Goal: Transaction & Acquisition: Subscribe to service/newsletter

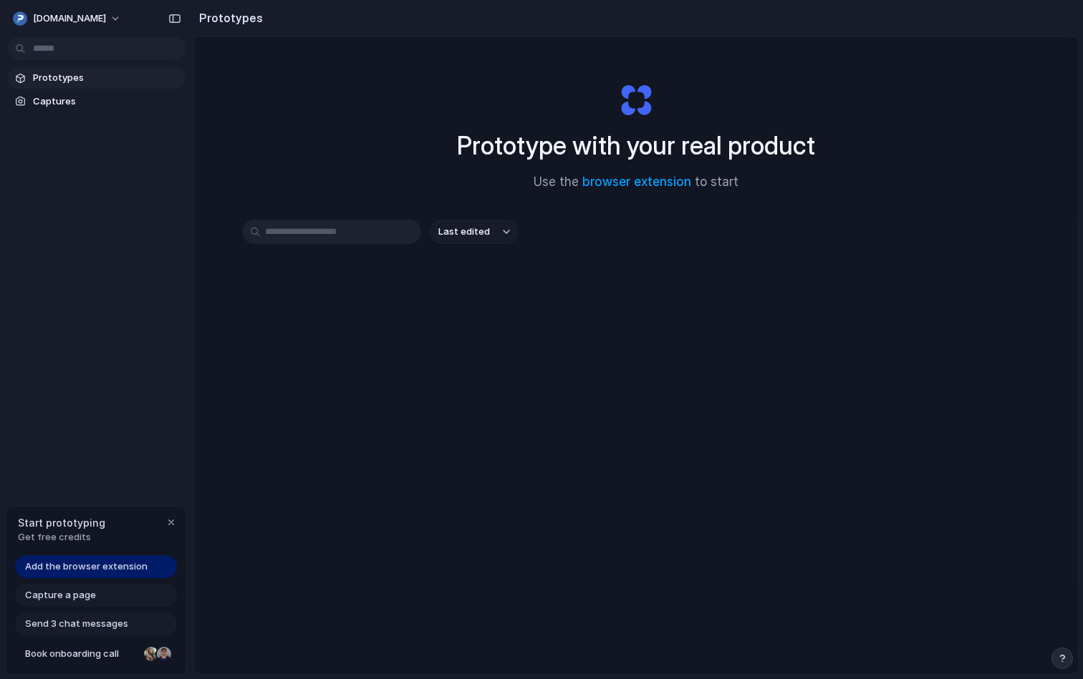
click at [64, 572] on span "Add the browser extension" at bounding box center [86, 567] width 122 height 14
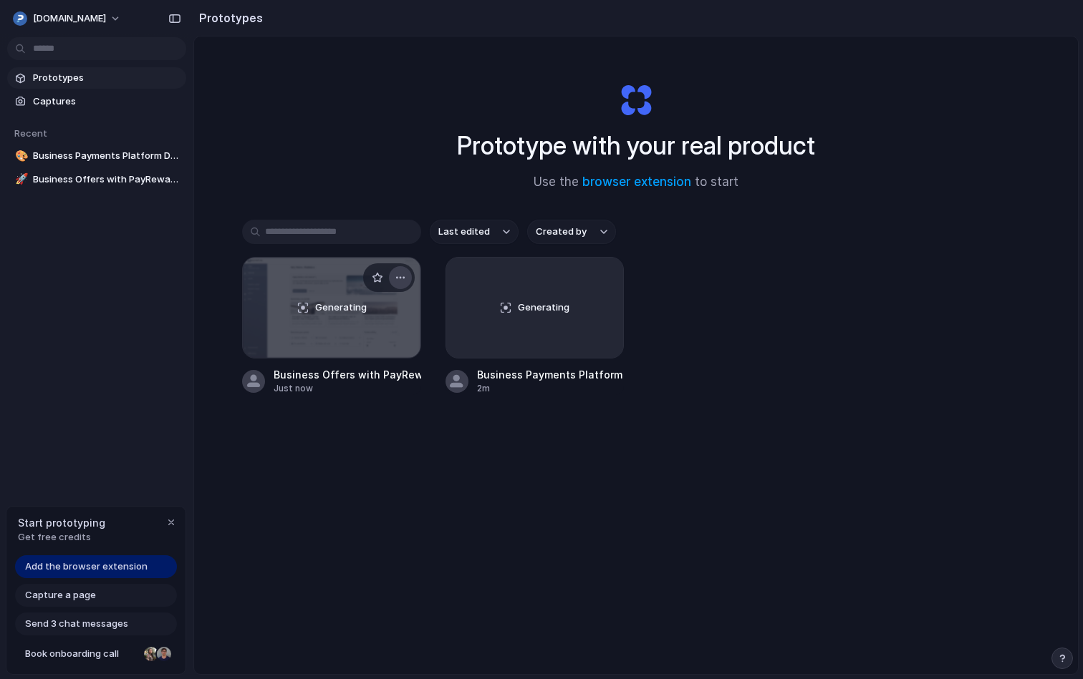
click at [407, 276] on button "button" at bounding box center [400, 277] width 23 height 23
click at [407, 276] on div "Open in new tab Rename Copy link Delete" at bounding box center [541, 339] width 1083 height 679
click at [167, 521] on div "button" at bounding box center [170, 522] width 11 height 11
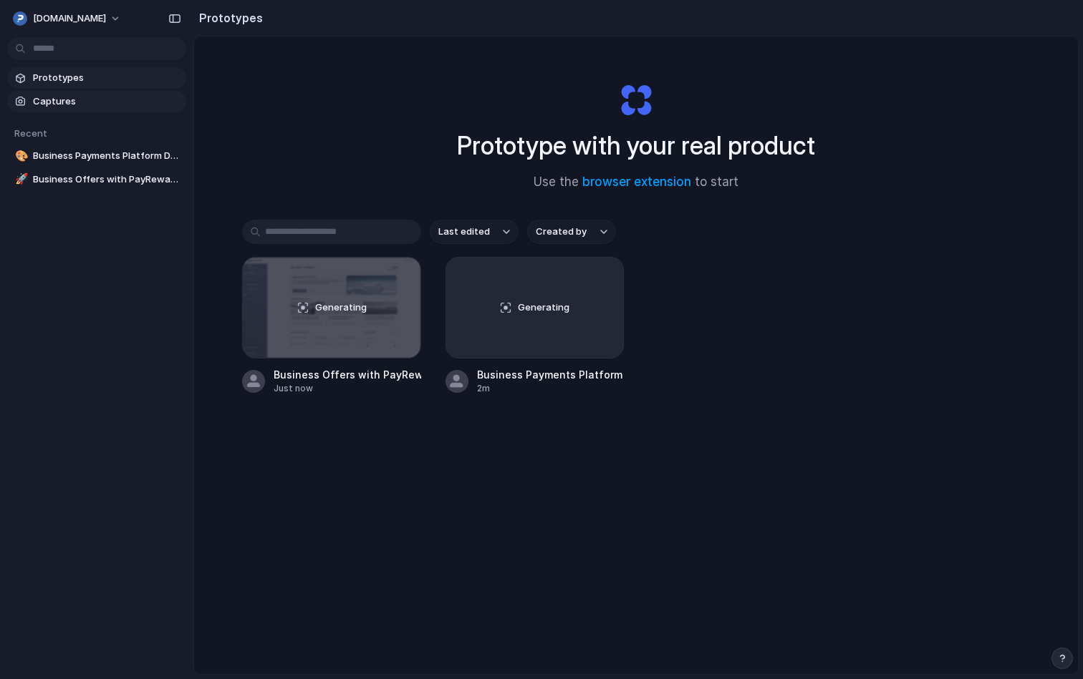
click at [57, 97] on span "Captures" at bounding box center [106, 102] width 147 height 14
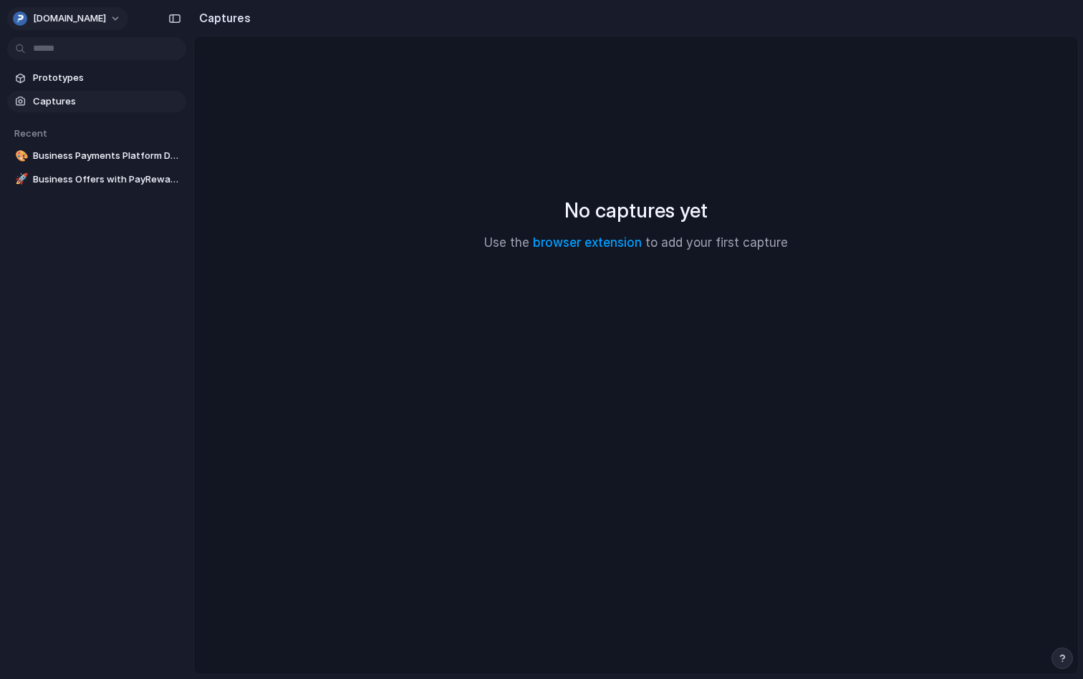
click at [82, 17] on span "[DOMAIN_NAME]" at bounding box center [69, 18] width 73 height 14
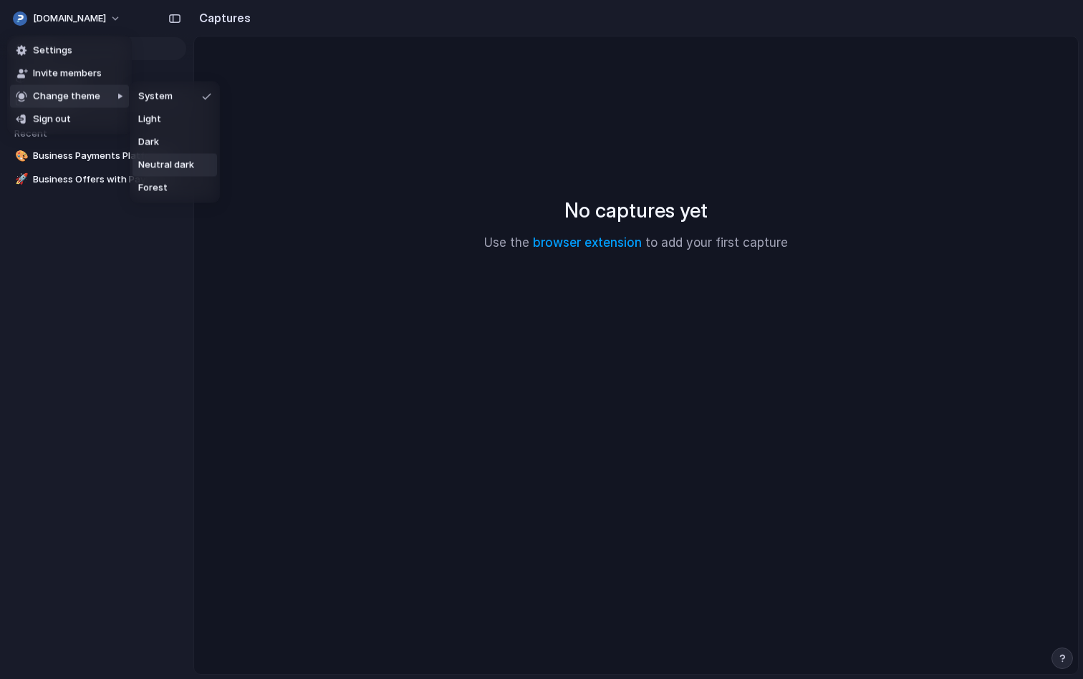
click at [168, 171] on span "Neutral dark" at bounding box center [166, 165] width 56 height 14
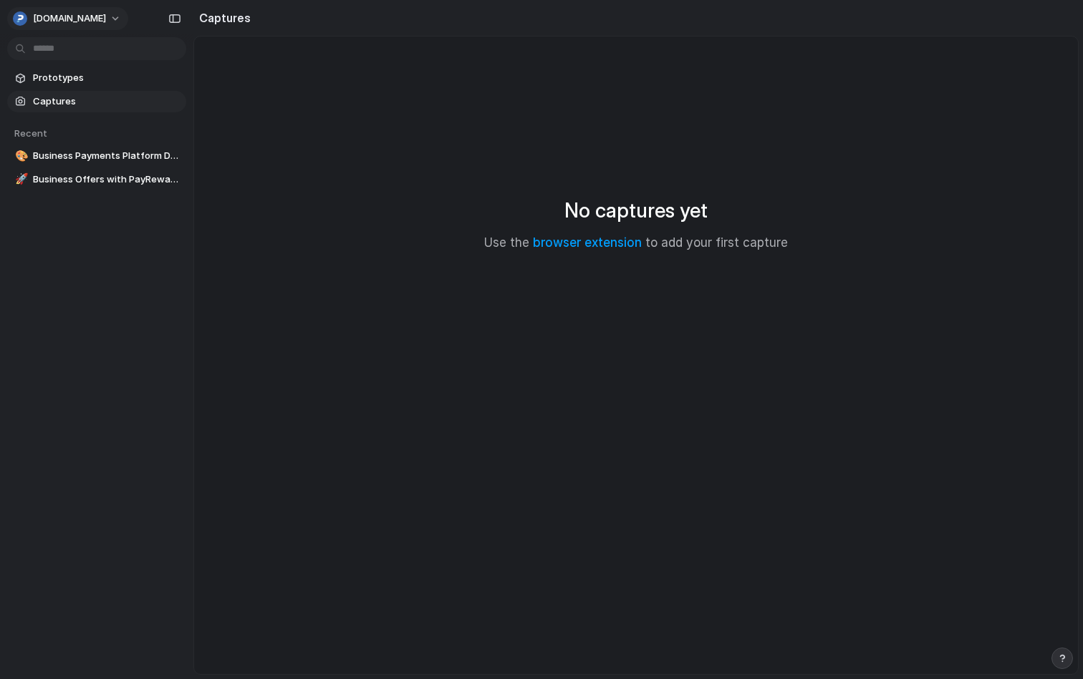
click at [85, 26] on button "[DOMAIN_NAME]" at bounding box center [67, 18] width 121 height 23
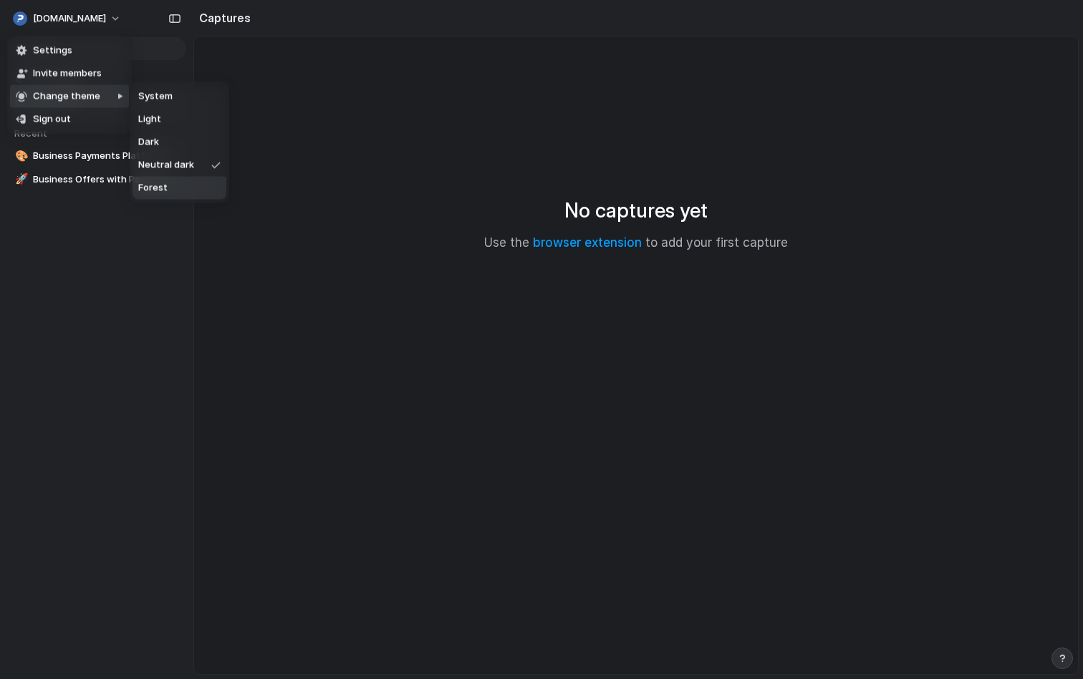
click at [171, 188] on li "Forest" at bounding box center [179, 188] width 94 height 23
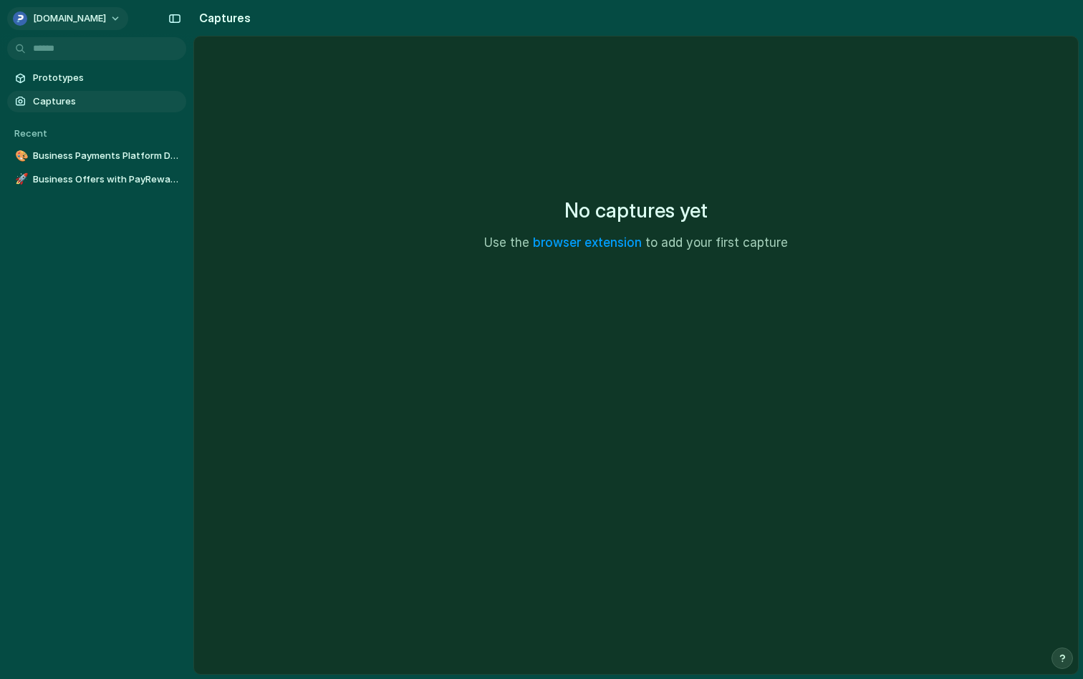
click at [76, 22] on span "[DOMAIN_NAME]" at bounding box center [69, 18] width 73 height 14
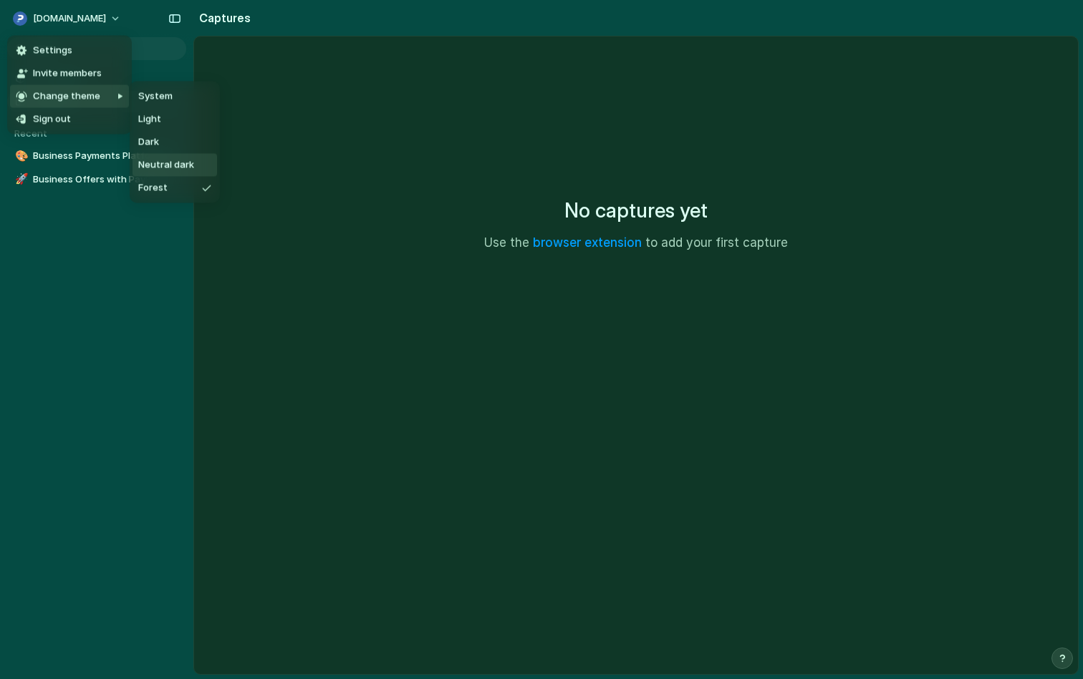
click at [160, 156] on li "Neutral dark" at bounding box center [174, 165] width 84 height 23
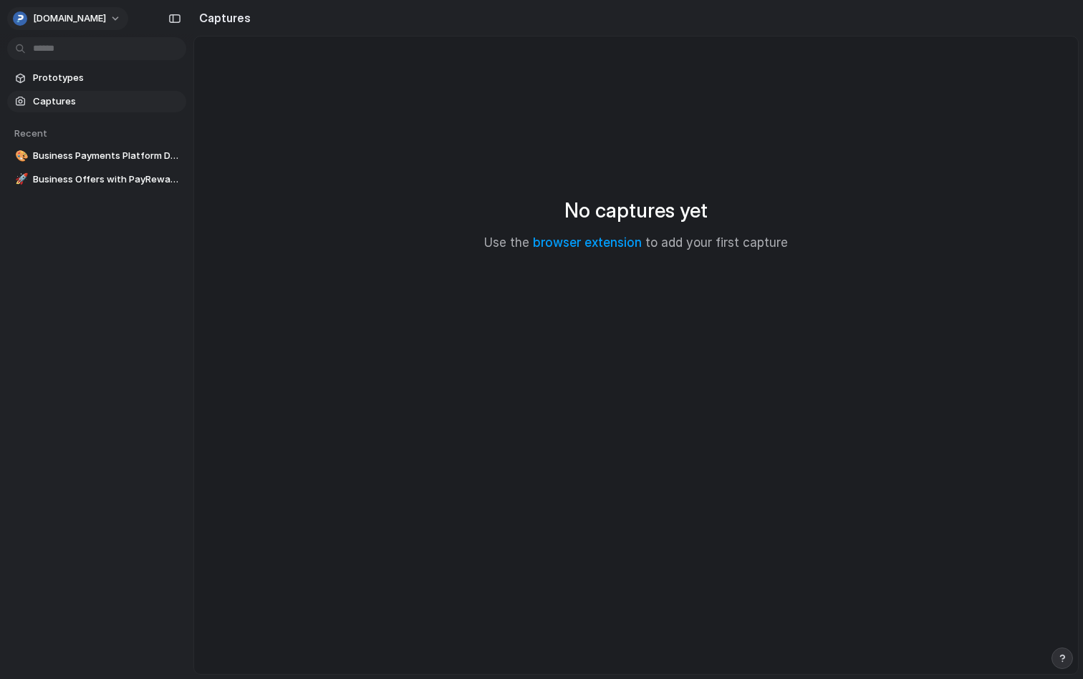
click at [92, 24] on button "[DOMAIN_NAME]" at bounding box center [67, 18] width 121 height 23
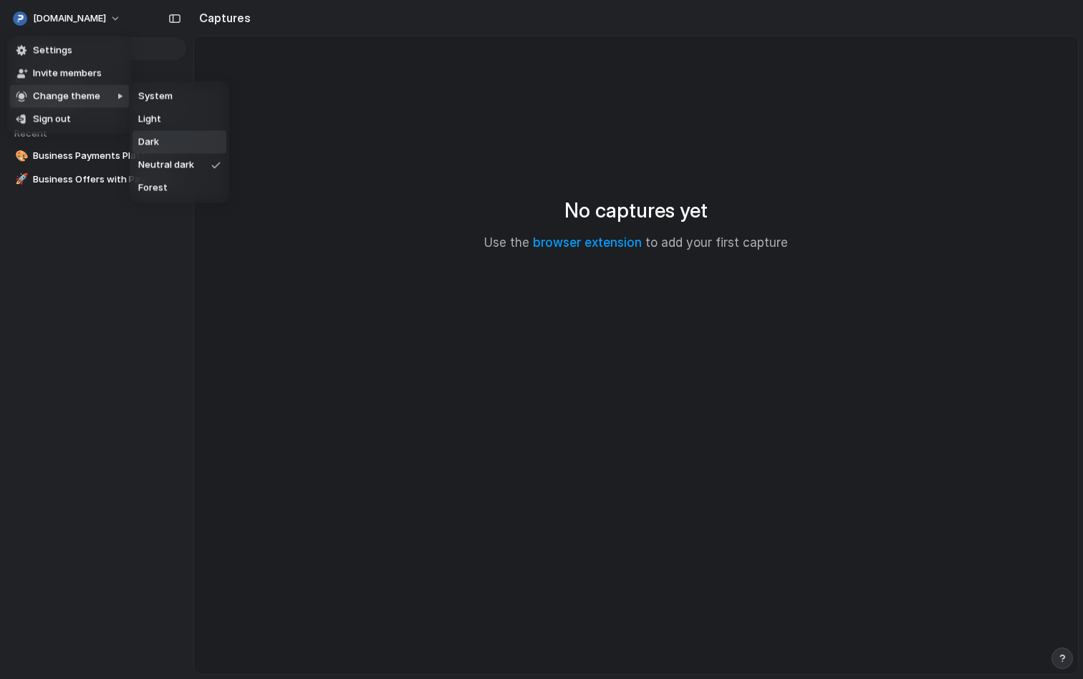
click at [166, 136] on li "Dark" at bounding box center [179, 142] width 94 height 23
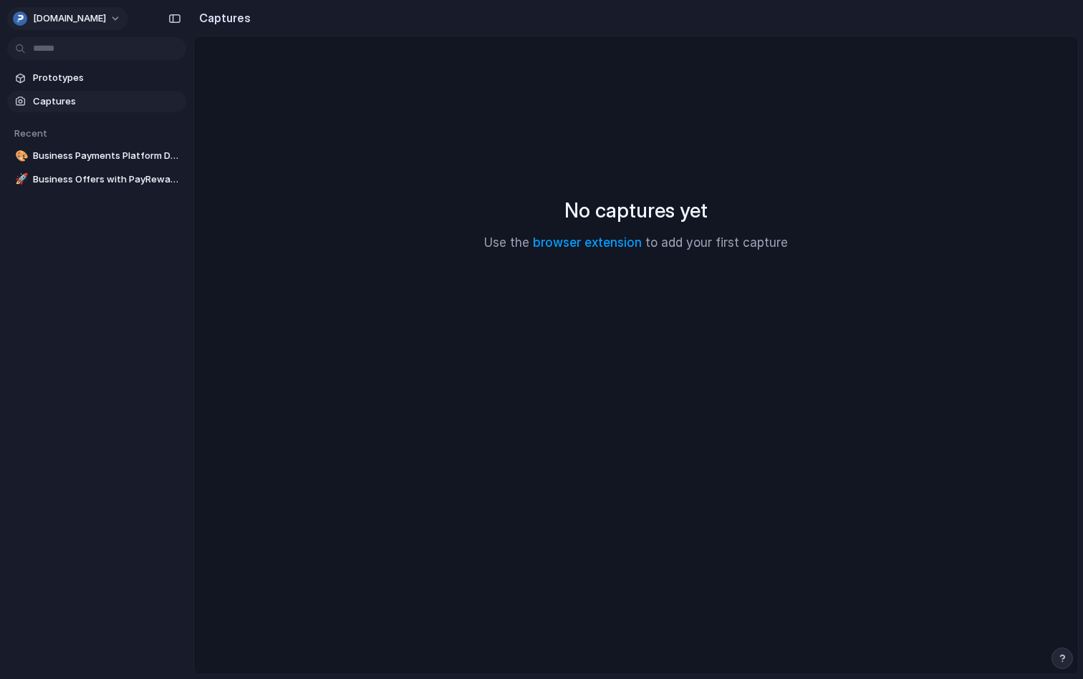
click at [79, 21] on span "[DOMAIN_NAME]" at bounding box center [69, 18] width 73 height 14
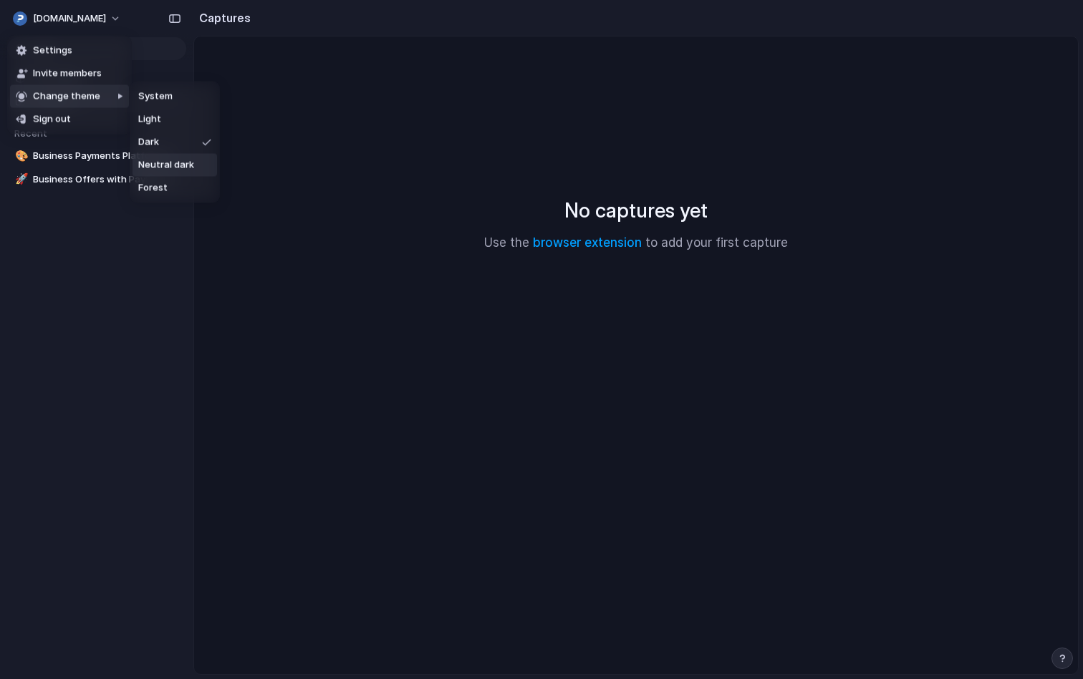
click at [173, 167] on span "Neutral dark" at bounding box center [166, 165] width 56 height 14
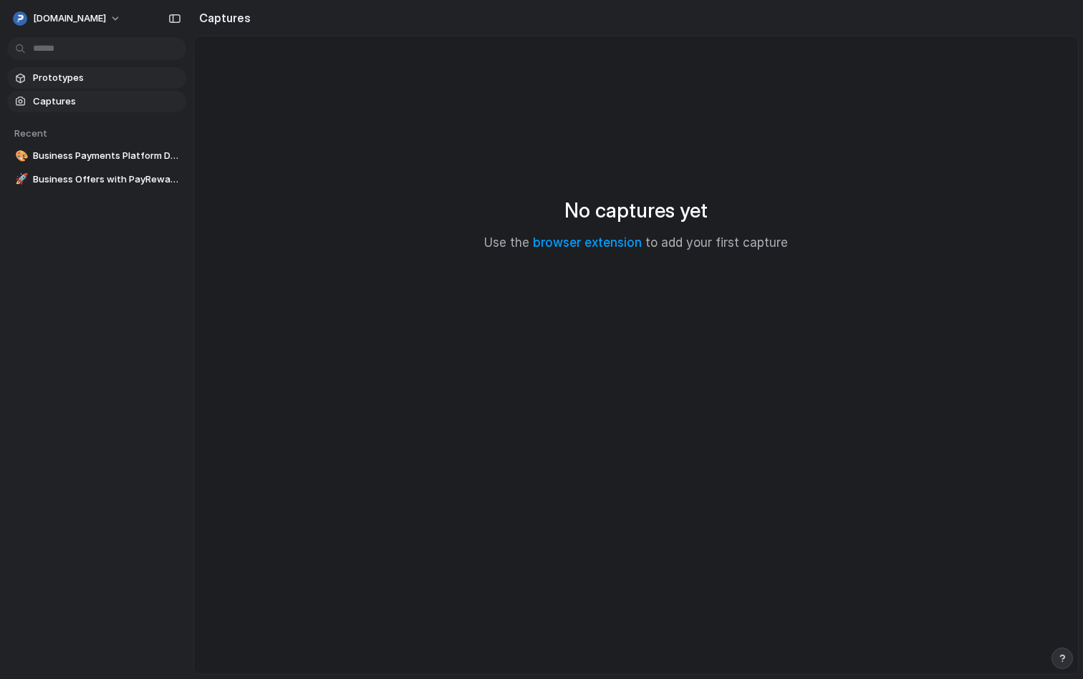
click at [70, 83] on span "Prototypes" at bounding box center [106, 78] width 147 height 14
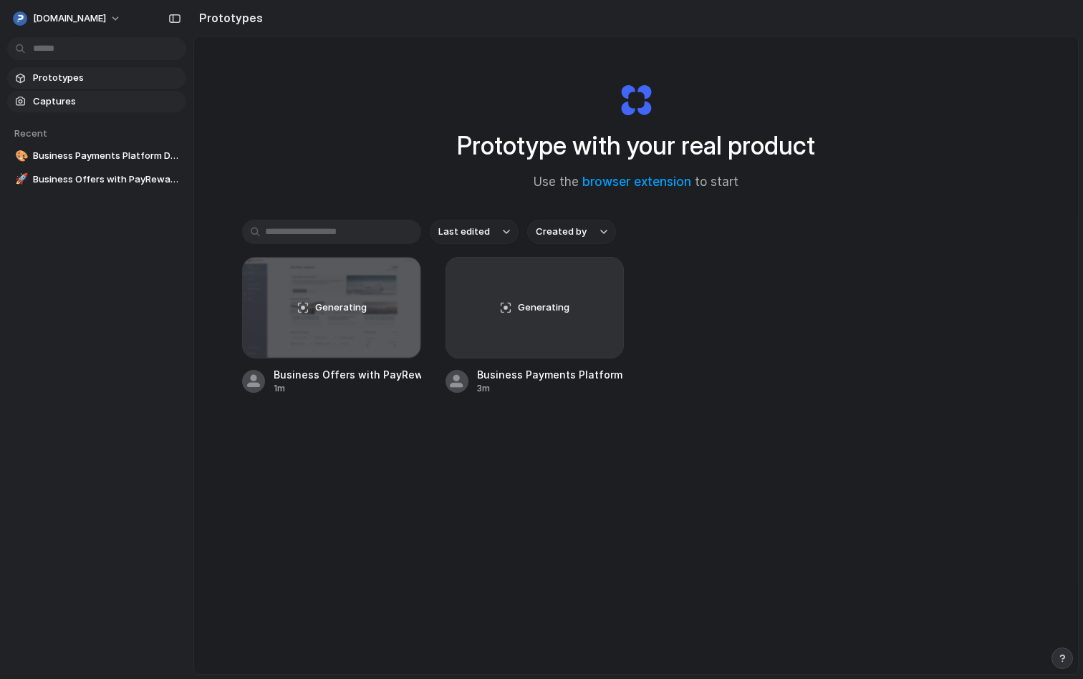
click at [83, 107] on span "Captures" at bounding box center [106, 102] width 147 height 14
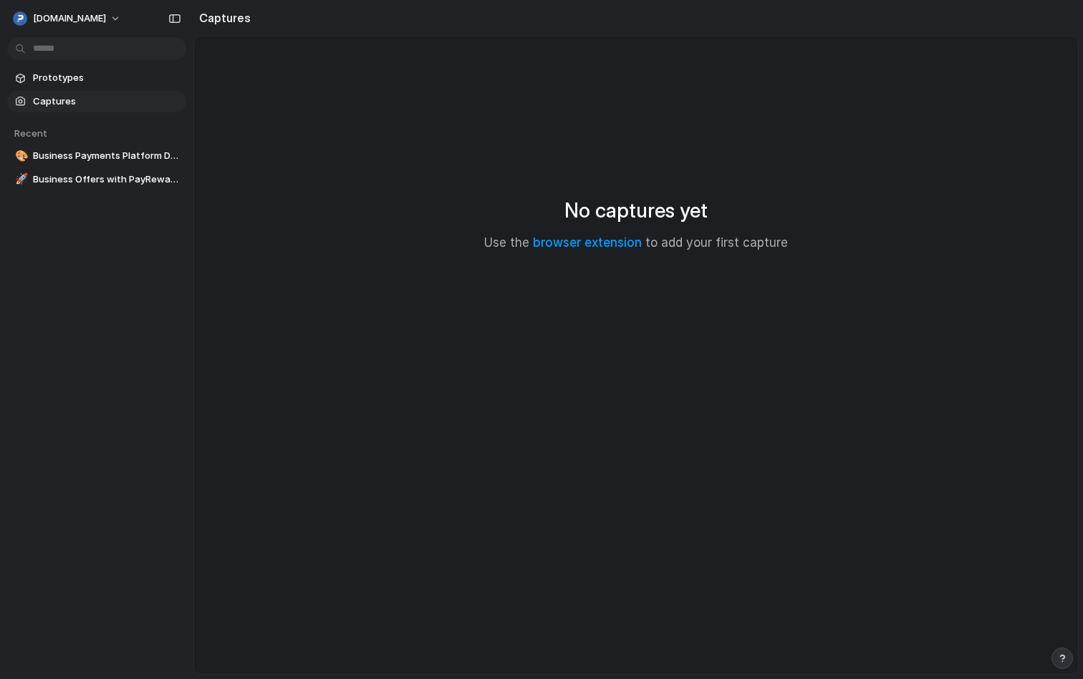
click at [1062, 657] on div "button" at bounding box center [1062, 659] width 10 height 10
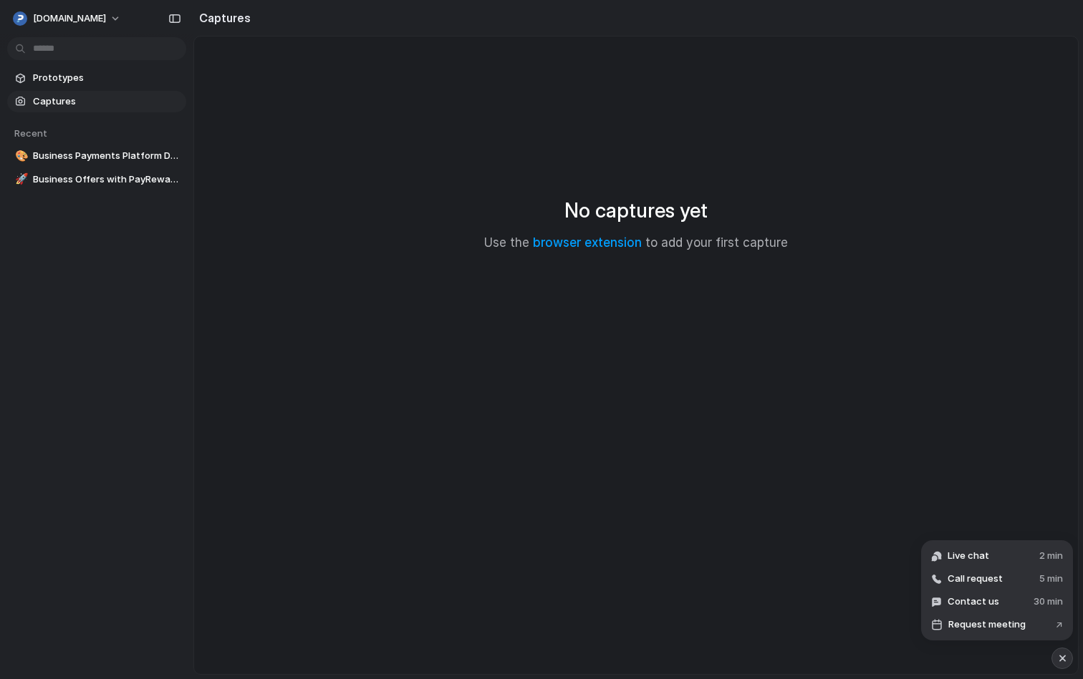
click at [1062, 657] on div "button" at bounding box center [1062, 658] width 12 height 17
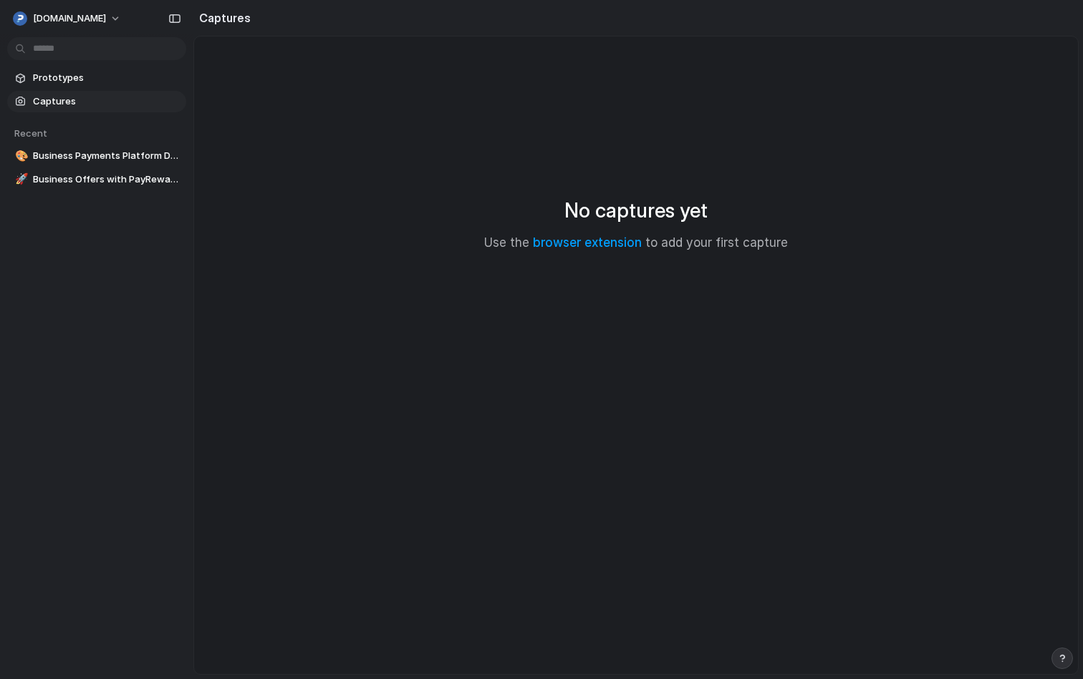
click at [1062, 657] on div "button" at bounding box center [1062, 659] width 10 height 10
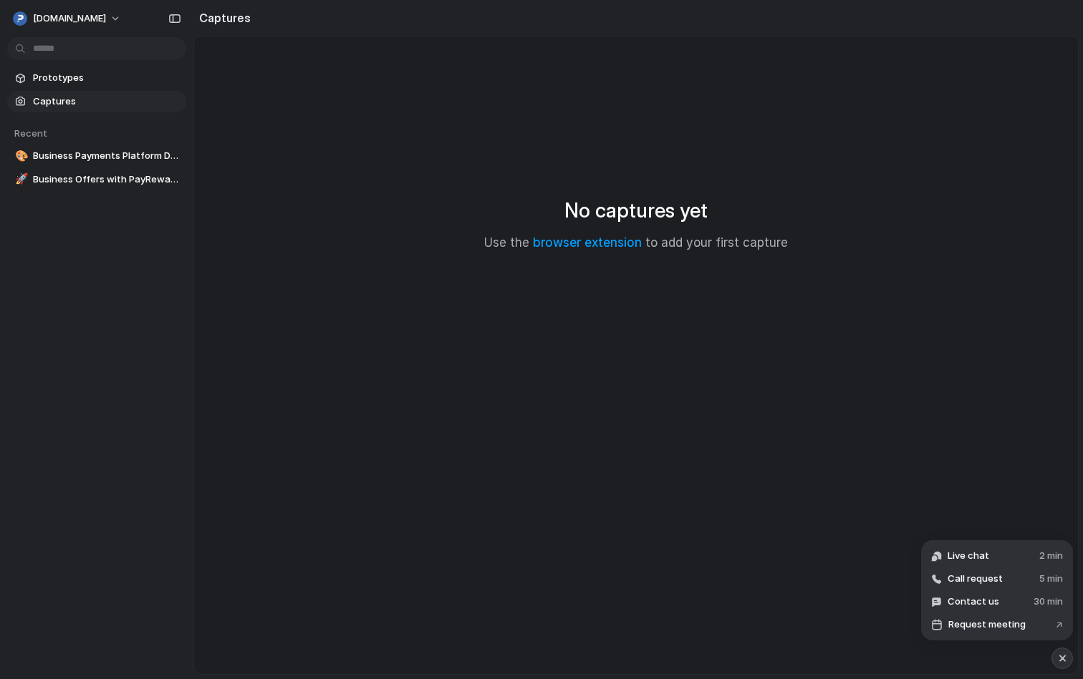
click at [1062, 657] on div "button" at bounding box center [1062, 658] width 12 height 17
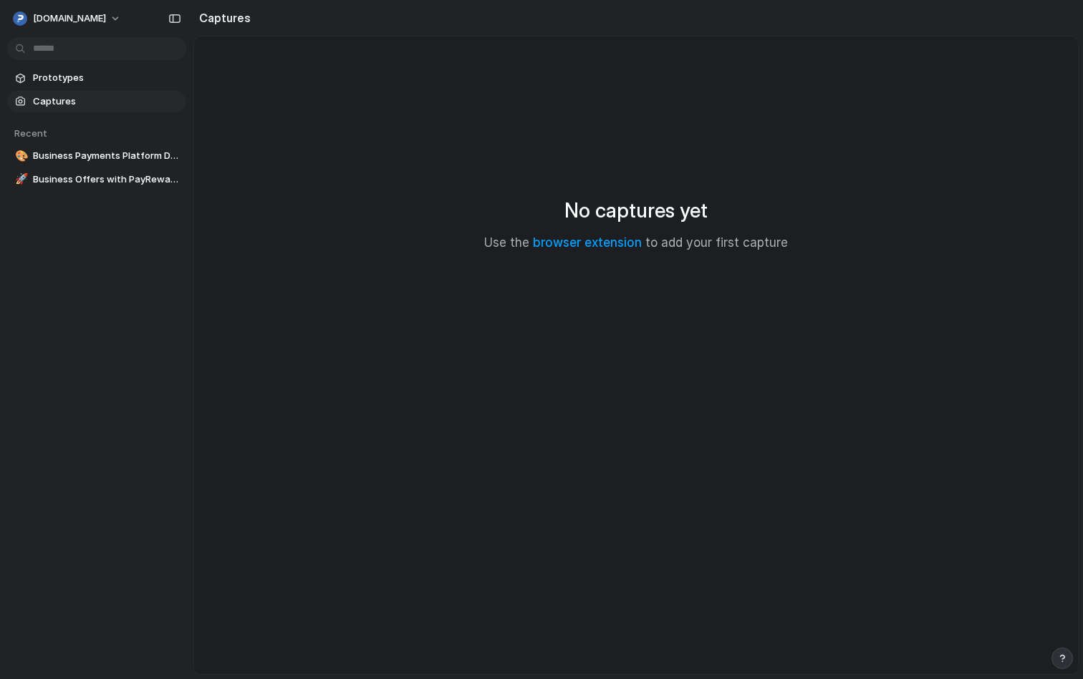
drag, startPoint x: 533, startPoint y: 212, endPoint x: 756, endPoint y: 213, distance: 222.7
click at [755, 213] on div "No captures yet Use the browser extension to add your first capture" at bounding box center [635, 224] width 849 height 340
drag, startPoint x: 756, startPoint y: 213, endPoint x: 520, endPoint y: 211, distance: 236.3
click at [520, 211] on div "No captures yet Use the browser extension to add your first capture" at bounding box center [635, 224] width 849 height 340
drag, startPoint x: 520, startPoint y: 211, endPoint x: 735, endPoint y: 218, distance: 214.9
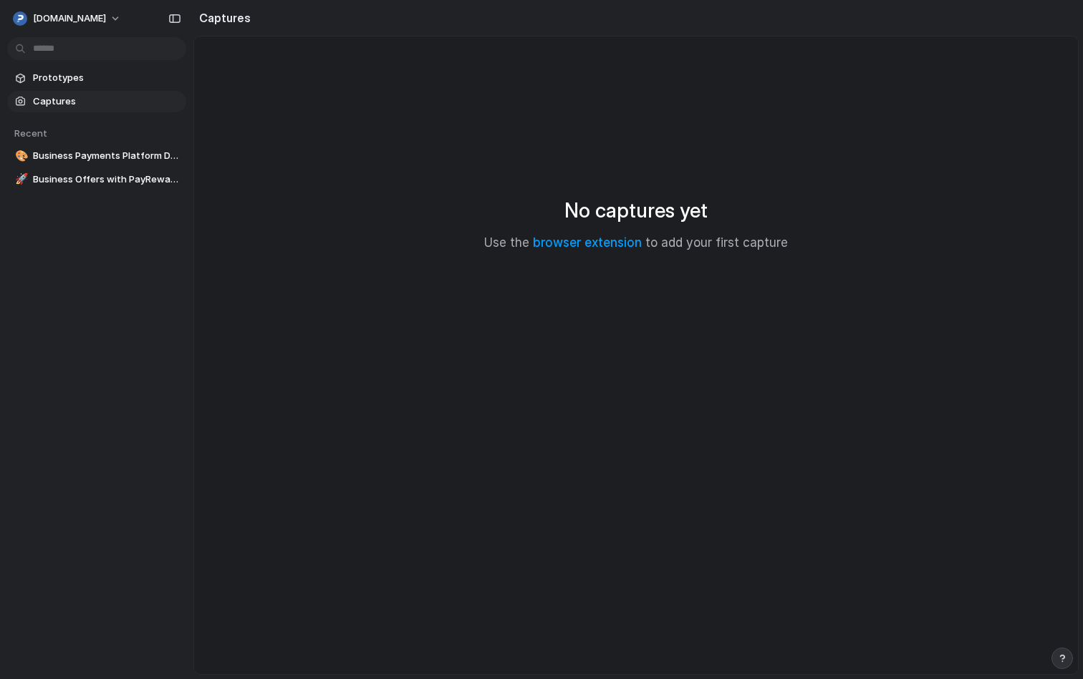
click at [736, 220] on div "No captures yet Use the browser extension to add your first capture" at bounding box center [635, 224] width 849 height 340
drag, startPoint x: 737, startPoint y: 222, endPoint x: 514, endPoint y: 221, distance: 222.7
click at [515, 221] on div "No captures yet Use the browser extension to add your first capture" at bounding box center [635, 224] width 849 height 340
click at [514, 221] on div "No captures yet Use the browser extension to add your first capture" at bounding box center [635, 224] width 849 height 340
click at [578, 203] on h2 "No captures yet" at bounding box center [635, 210] width 143 height 30
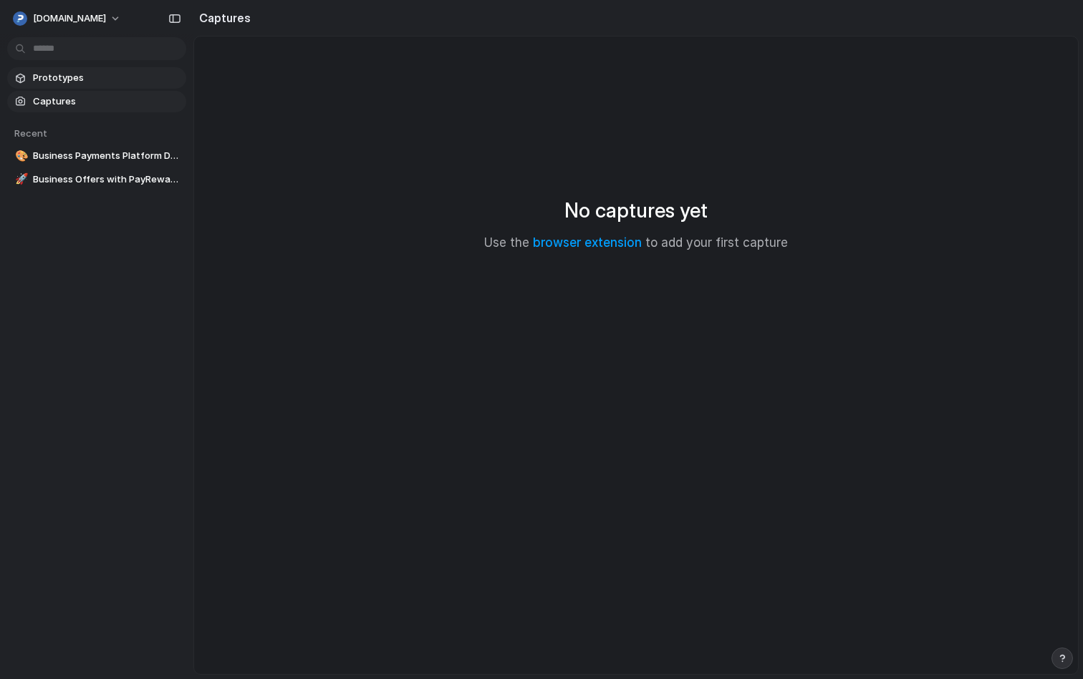
click at [49, 72] on span "Prototypes" at bounding box center [106, 78] width 147 height 14
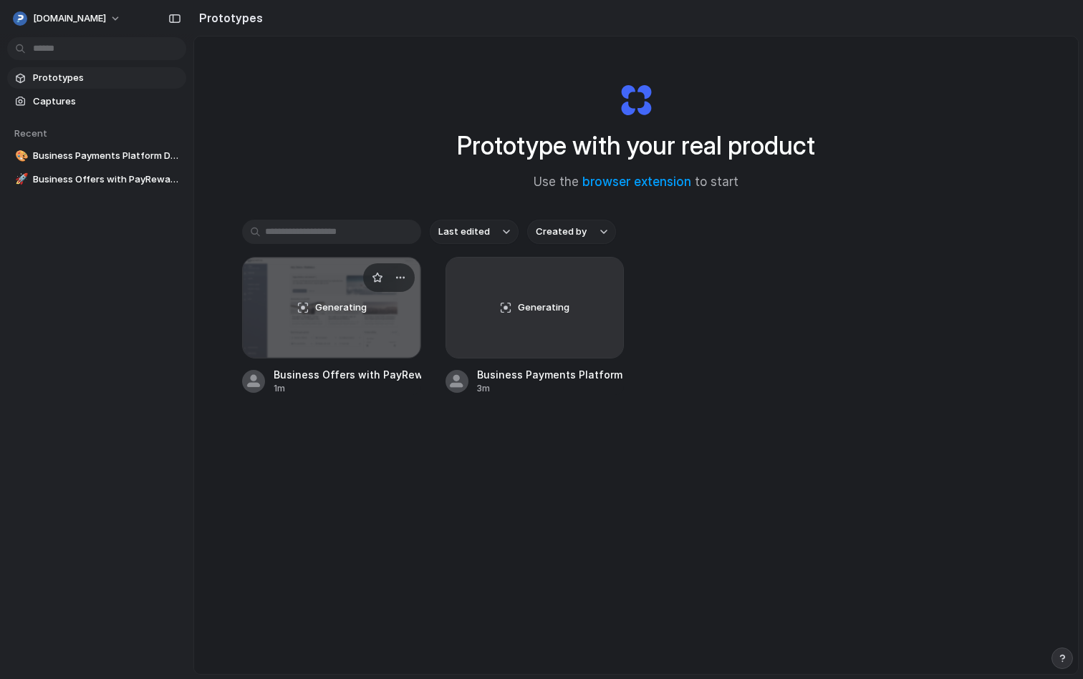
click at [312, 320] on div "Generating" at bounding box center [332, 308] width 178 height 100
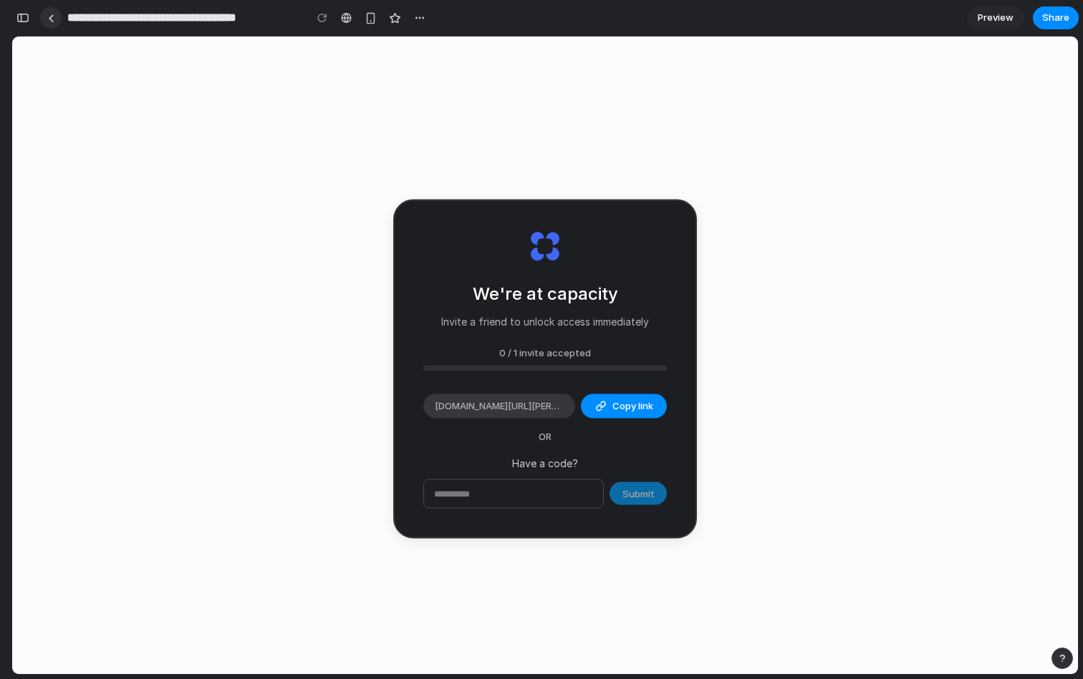
scroll to position [18, 0]
click at [55, 23] on link at bounding box center [50, 17] width 21 height 21
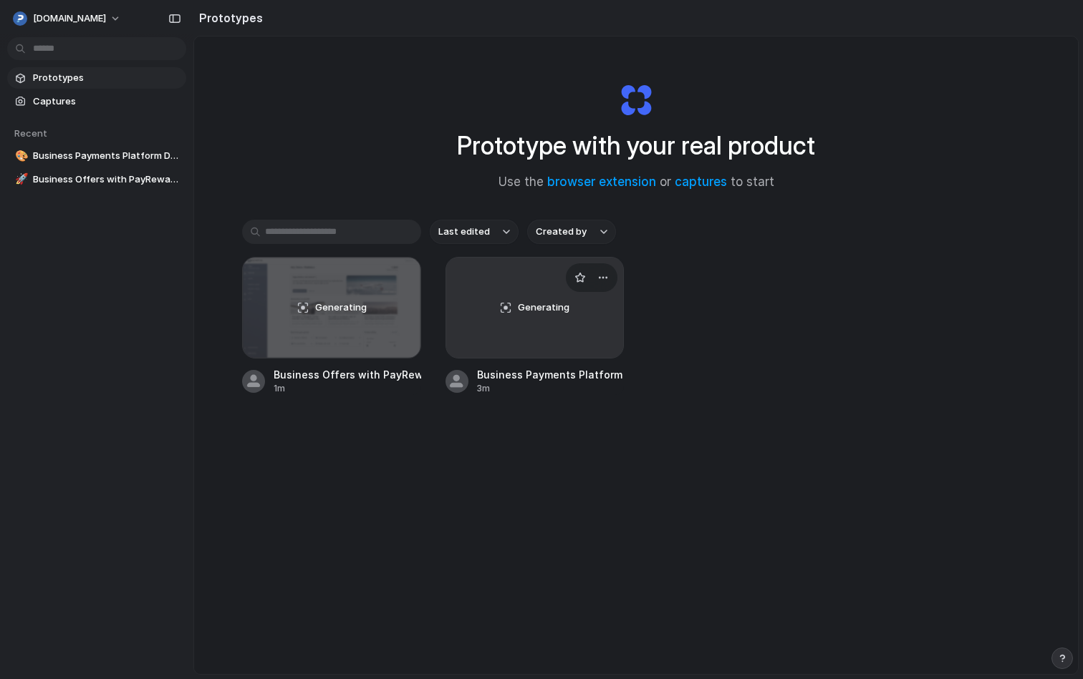
click at [520, 283] on div "Generating" at bounding box center [535, 308] width 178 height 100
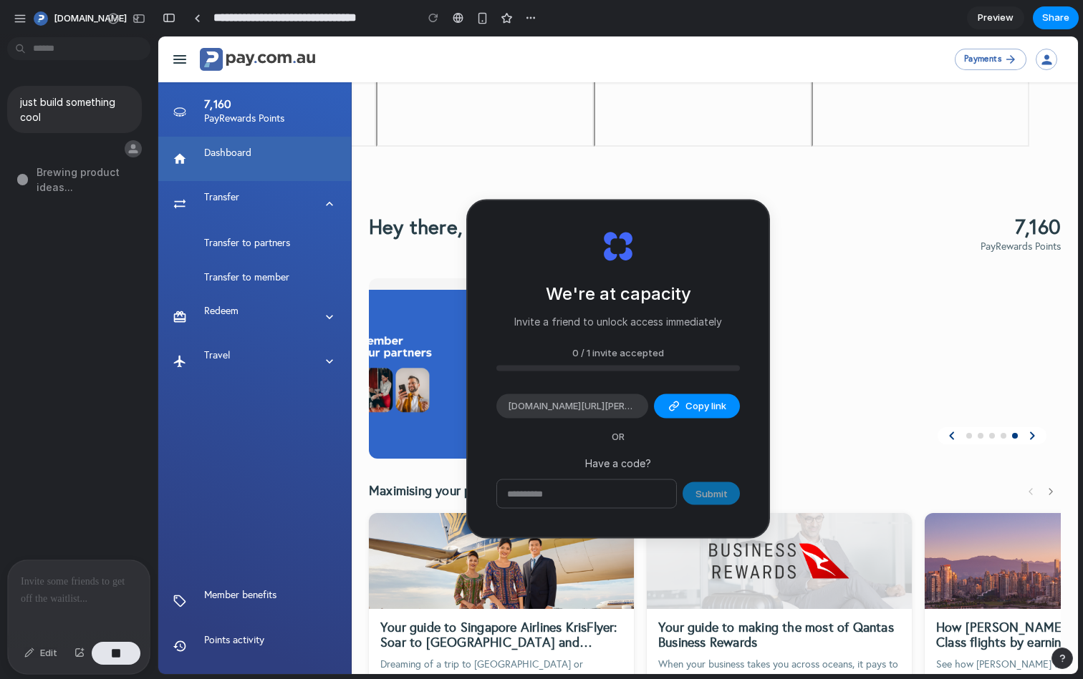
click at [29, 281] on div "just build something cool Brewing product ideas ..." at bounding box center [74, 301] width 149 height 517
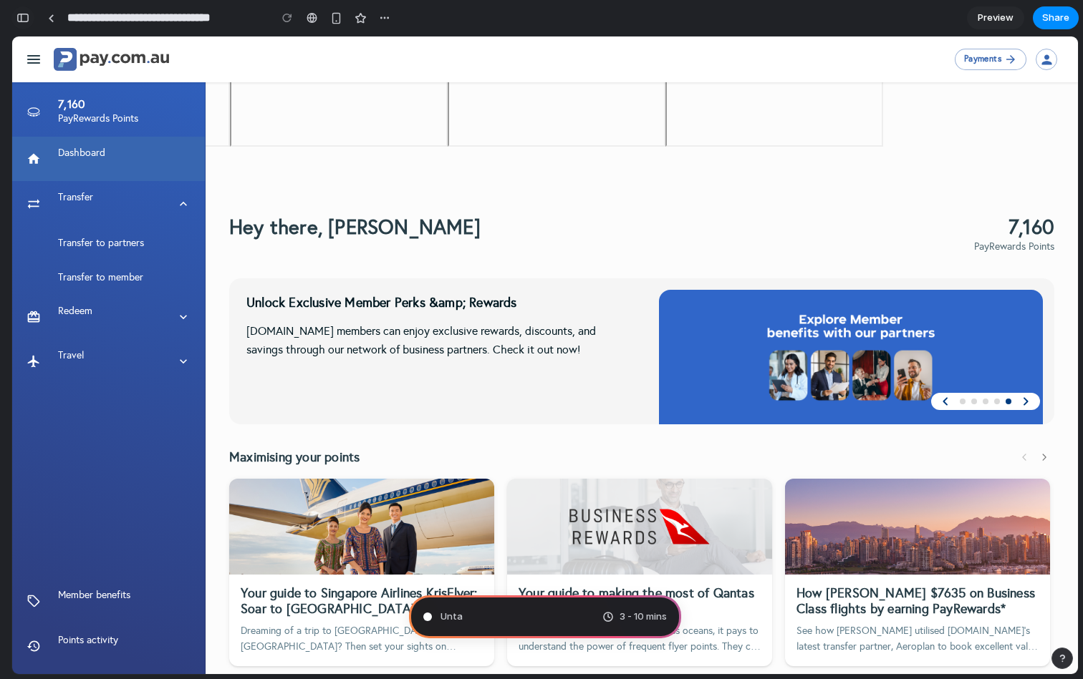
click at [23, 18] on div "button" at bounding box center [22, 18] width 13 height 10
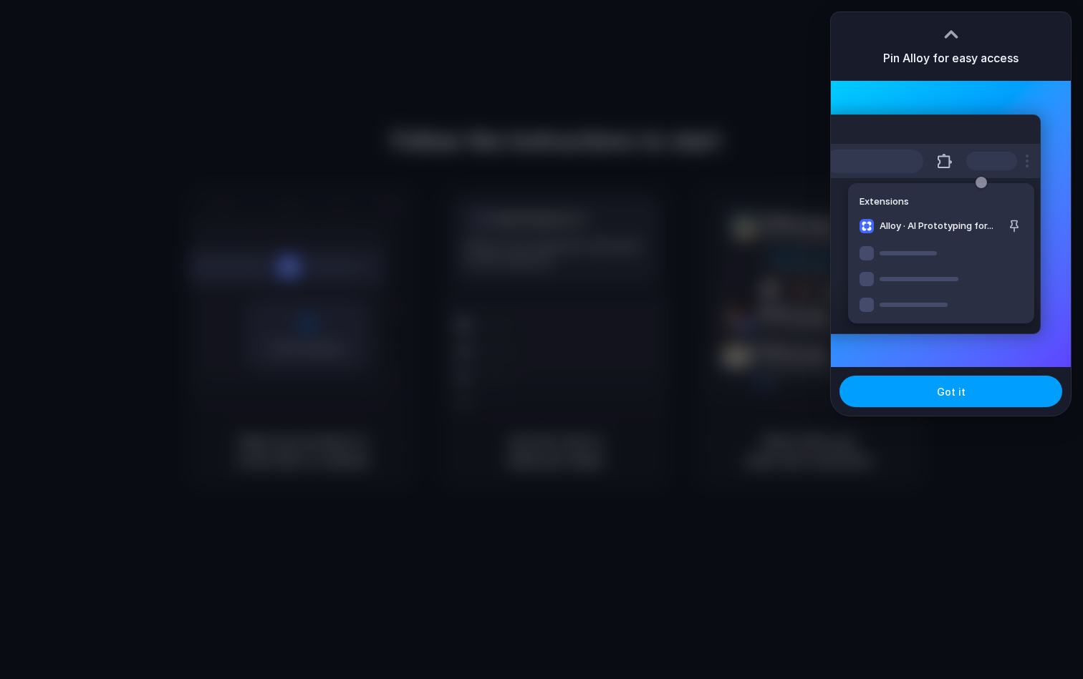
click at [914, 387] on button "Got it" at bounding box center [950, 392] width 223 height 32
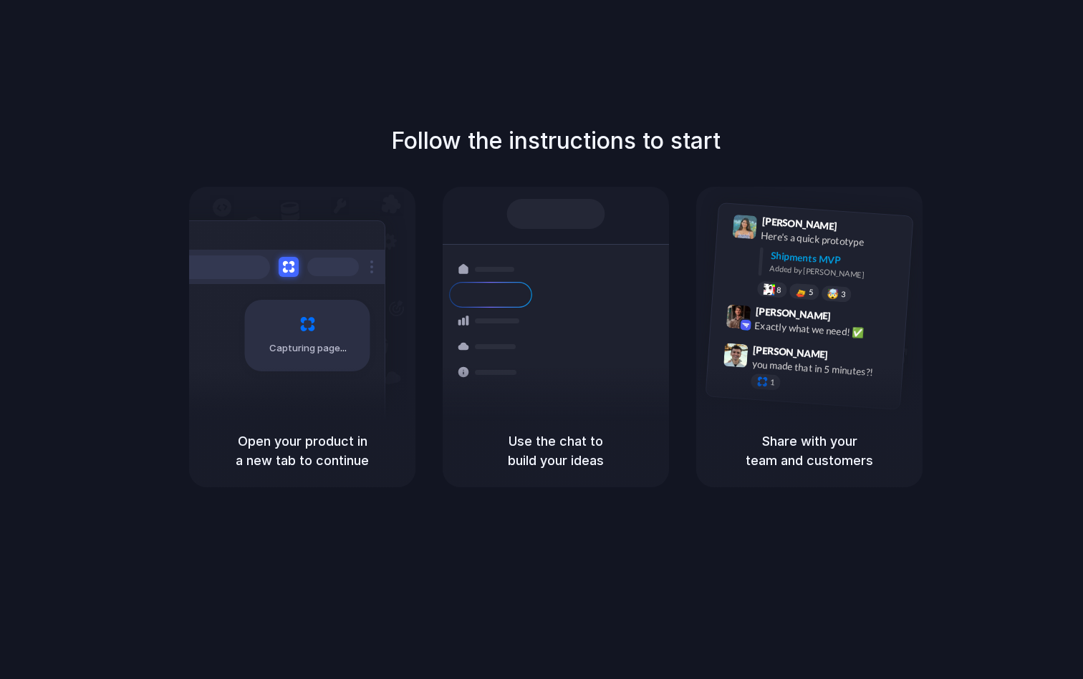
drag, startPoint x: 533, startPoint y: 161, endPoint x: 855, endPoint y: 159, distance: 322.2
click at [855, 159] on div "Follow the instructions to start Capturing page Open your product in a new tab …" at bounding box center [555, 306] width 1083 height 364
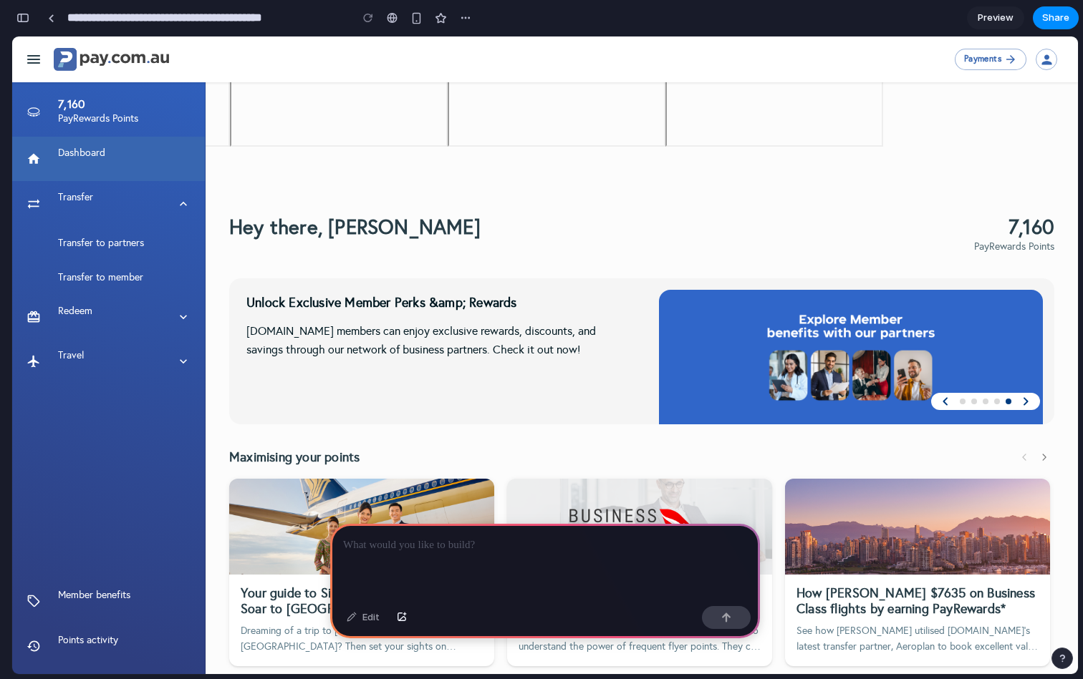
click at [491, 531] on div at bounding box center [545, 562] width 430 height 77
click at [491, 539] on p at bounding box center [545, 545] width 404 height 17
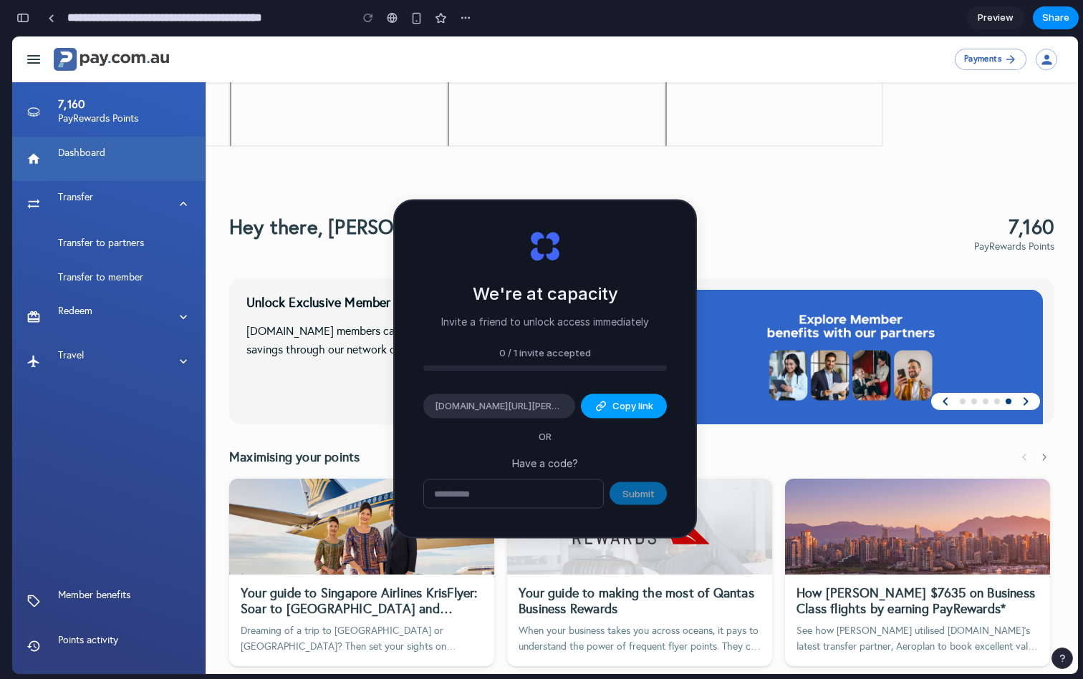
click at [614, 405] on span "Copy link" at bounding box center [632, 407] width 41 height 14
click at [52, 21] on link at bounding box center [50, 17] width 21 height 21
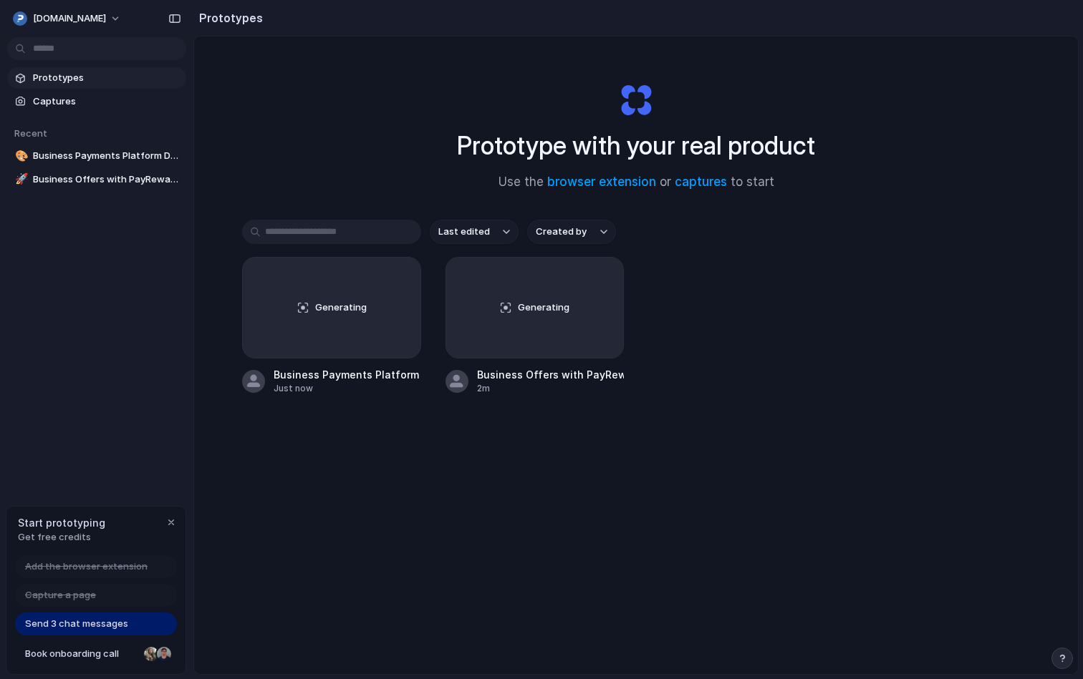
click at [104, 628] on span "Send 3 chat messages" at bounding box center [76, 624] width 103 height 14
click at [74, 620] on span "Send 3 chat messages" at bounding box center [76, 624] width 103 height 14
click at [177, 20] on div "button" at bounding box center [174, 19] width 13 height 10
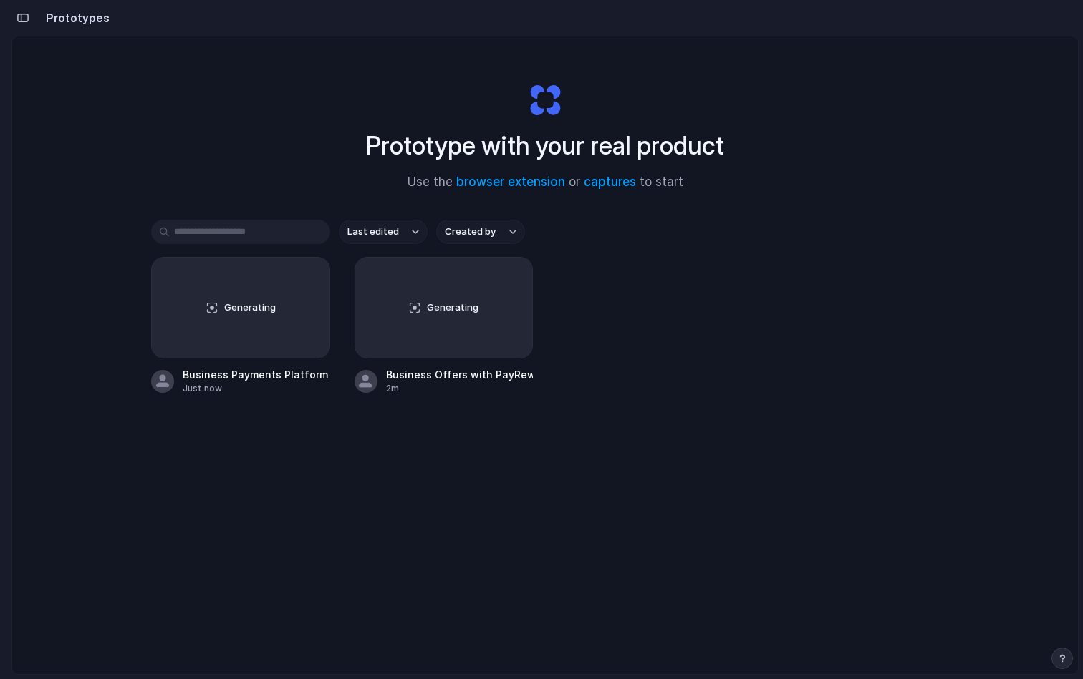
click at [53, 21] on h2 "Prototypes" at bounding box center [74, 17] width 69 height 17
click at [17, 21] on div "button" at bounding box center [22, 18] width 13 height 10
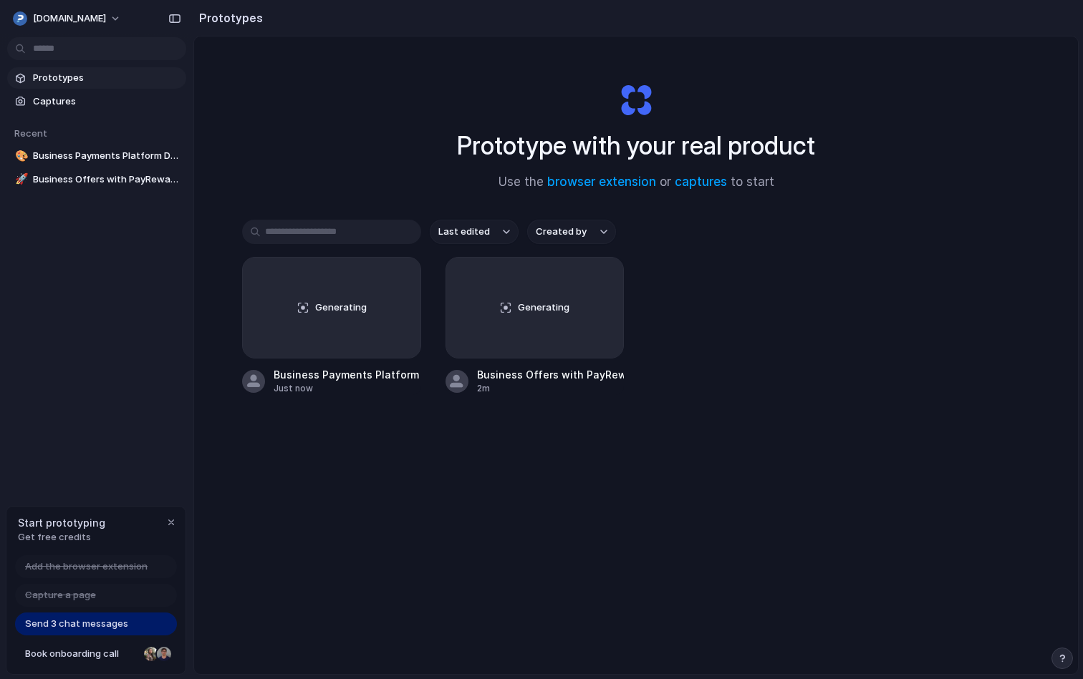
drag, startPoint x: 284, startPoint y: 145, endPoint x: 480, endPoint y: 506, distance: 411.0
click at [480, 506] on div "Prototype with your real product Use the browser extension or captures to start…" at bounding box center [636, 394] width 884 height 714
drag, startPoint x: 637, startPoint y: 135, endPoint x: 787, endPoint y: 236, distance: 180.5
click at [784, 233] on div "Prototype with your real product Use the browser extension or captures to start…" at bounding box center [636, 394] width 884 height 714
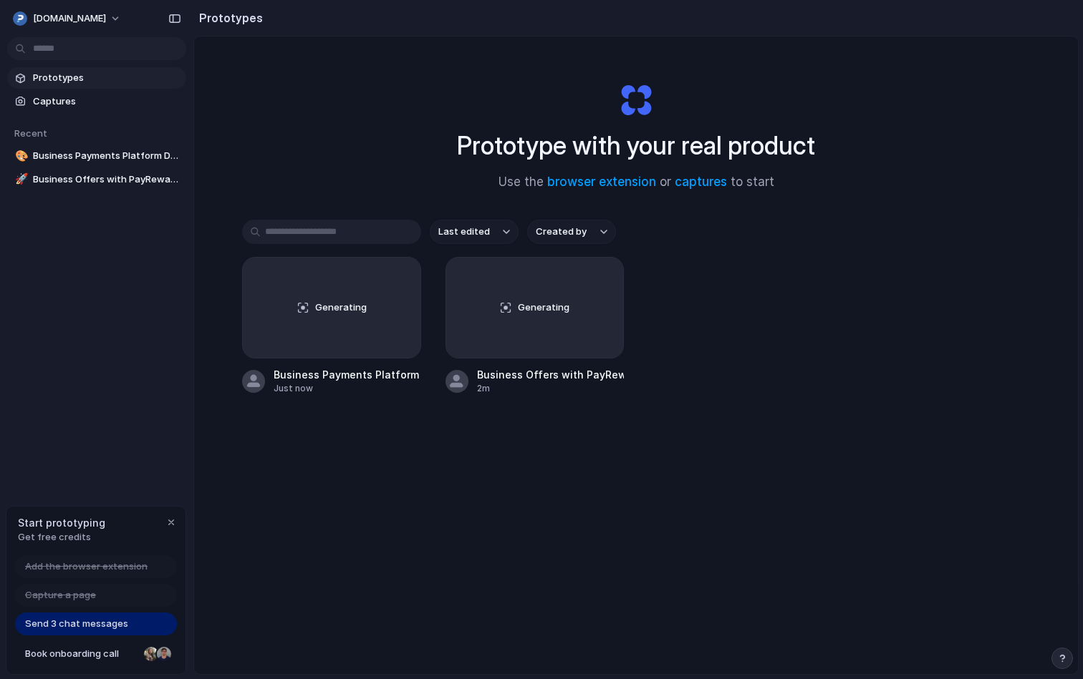
drag, startPoint x: 795, startPoint y: 205, endPoint x: 470, endPoint y: -24, distance: 397.7
click at [470, 0] on html "Pay.Com.Au Prototypes Captures Recent 🎨 Business Payments Platform Design 🚀 Bus…" at bounding box center [541, 339] width 1083 height 679
drag, startPoint x: 430, startPoint y: 141, endPoint x: 889, endPoint y: 172, distance: 460.0
click at [889, 172] on div "Prototype with your real product Use the browser extension or captures to start" at bounding box center [635, 131] width 573 height 155
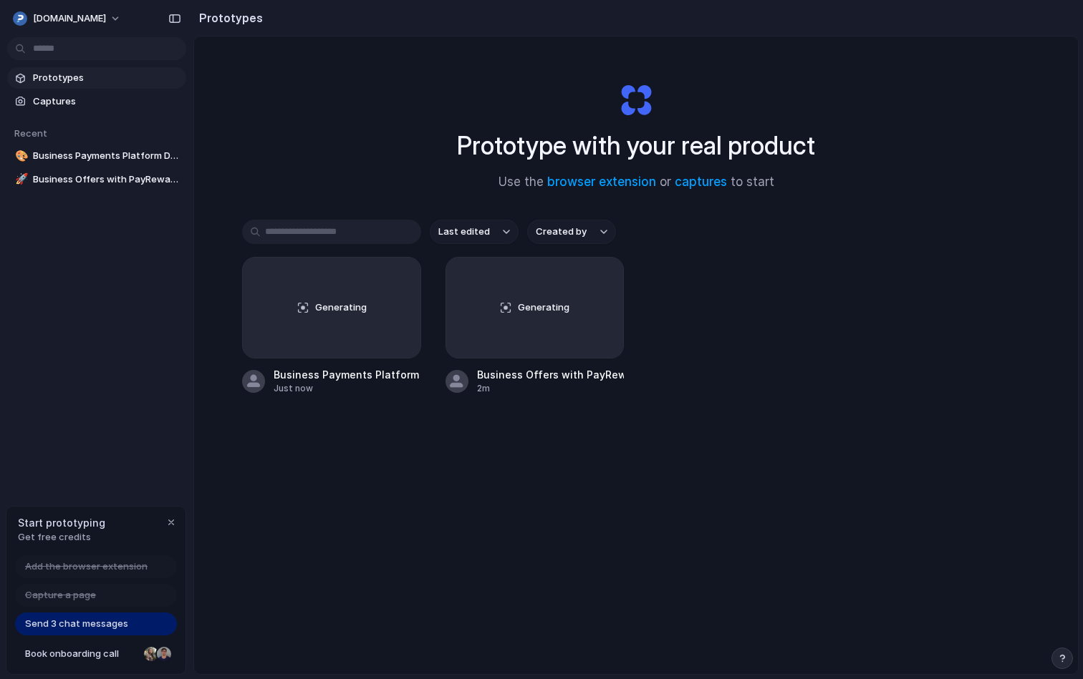
drag, startPoint x: 455, startPoint y: 150, endPoint x: 843, endPoint y: 162, distance: 388.2
click at [843, 169] on div "Prototype with your real product Use the browser extension or captures to start" at bounding box center [635, 131] width 573 height 155
click at [171, 525] on div "button" at bounding box center [170, 522] width 11 height 11
click at [521, 547] on div "Prototype with your real product Use the browser extension or captures to start…" at bounding box center [636, 394] width 884 height 714
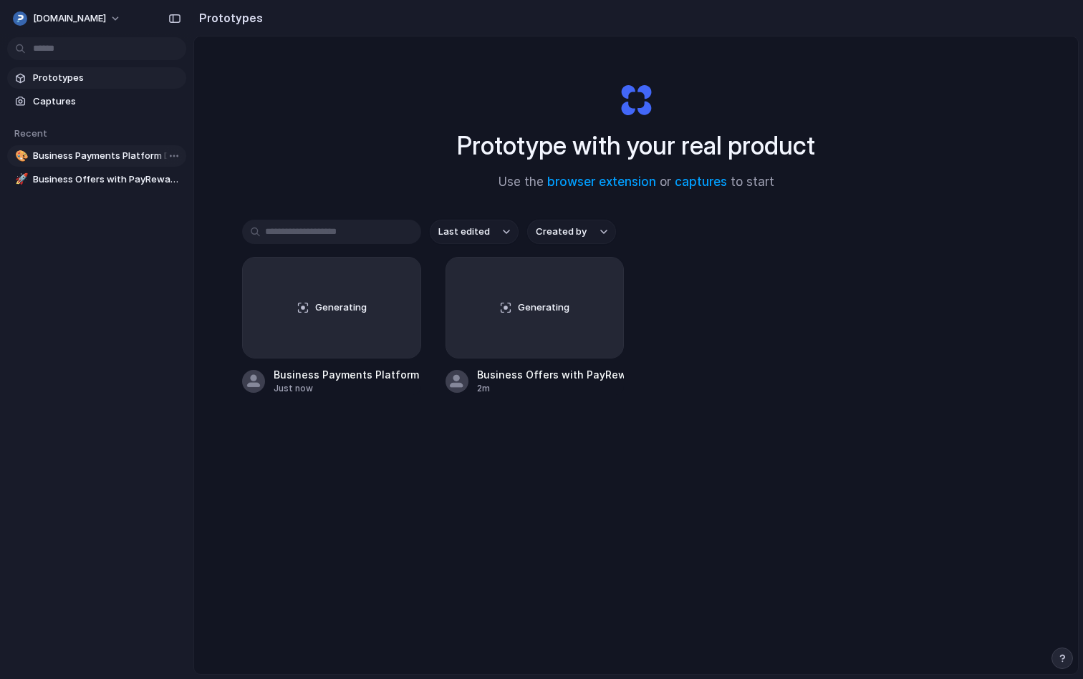
click at [72, 150] on span "Business Payments Platform Design" at bounding box center [106, 156] width 147 height 14
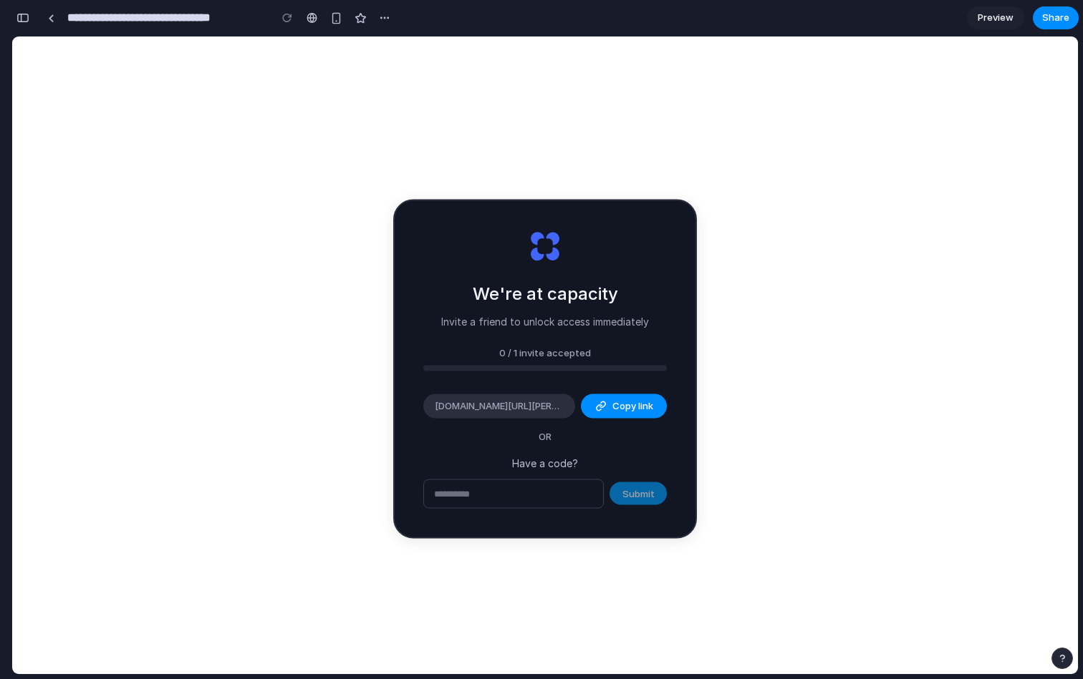
click at [28, 14] on div "button" at bounding box center [22, 18] width 13 height 10
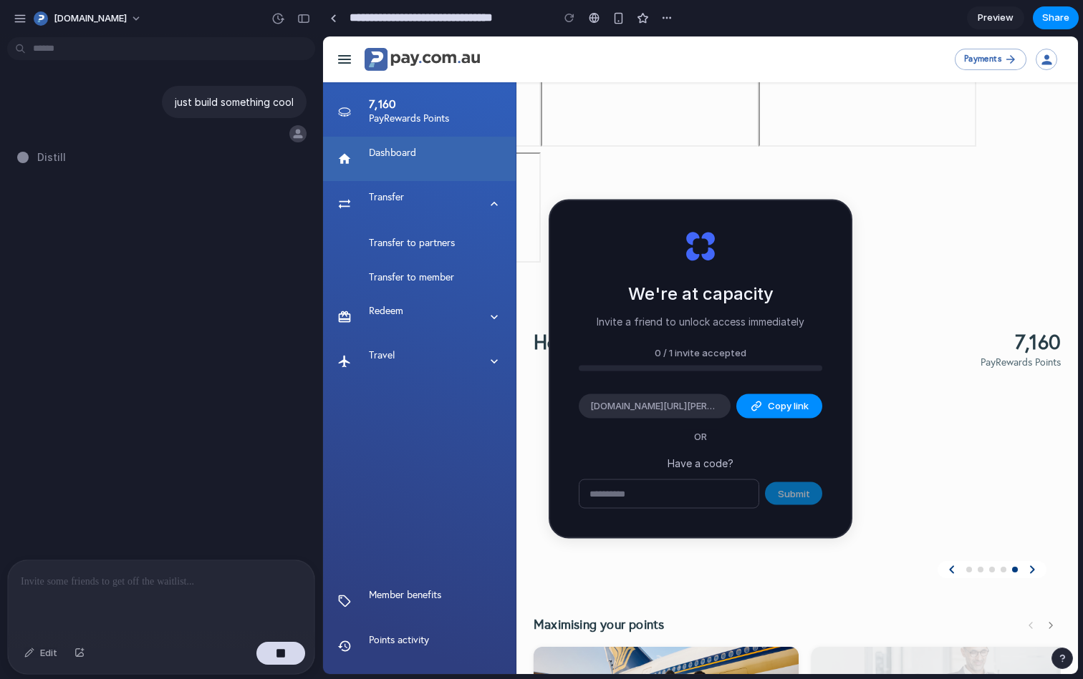
click at [104, 588] on p at bounding box center [161, 582] width 281 height 17
click at [112, 574] on p at bounding box center [161, 582] width 281 height 17
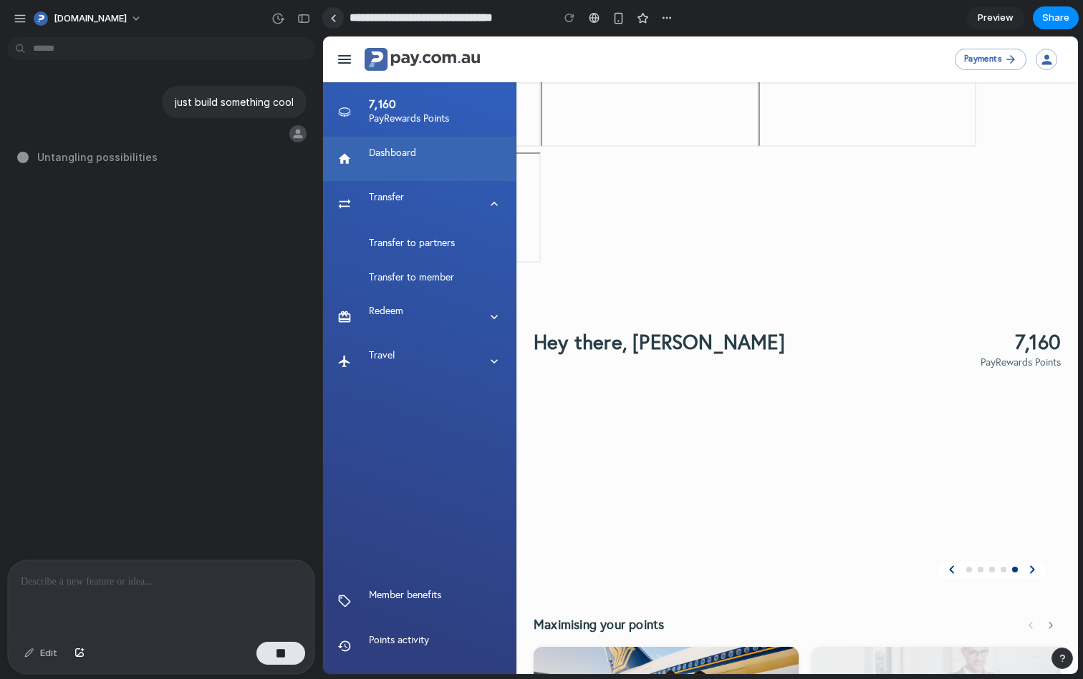
click at [324, 17] on link at bounding box center [332, 17] width 21 height 21
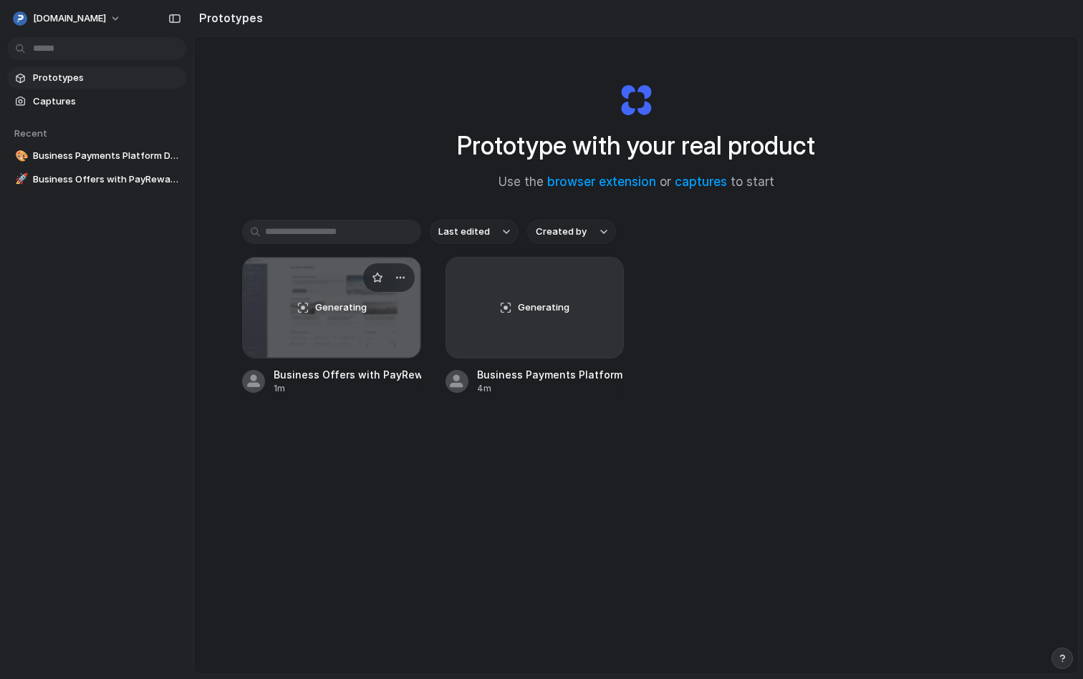
click at [371, 339] on div "Generating" at bounding box center [332, 308] width 178 height 100
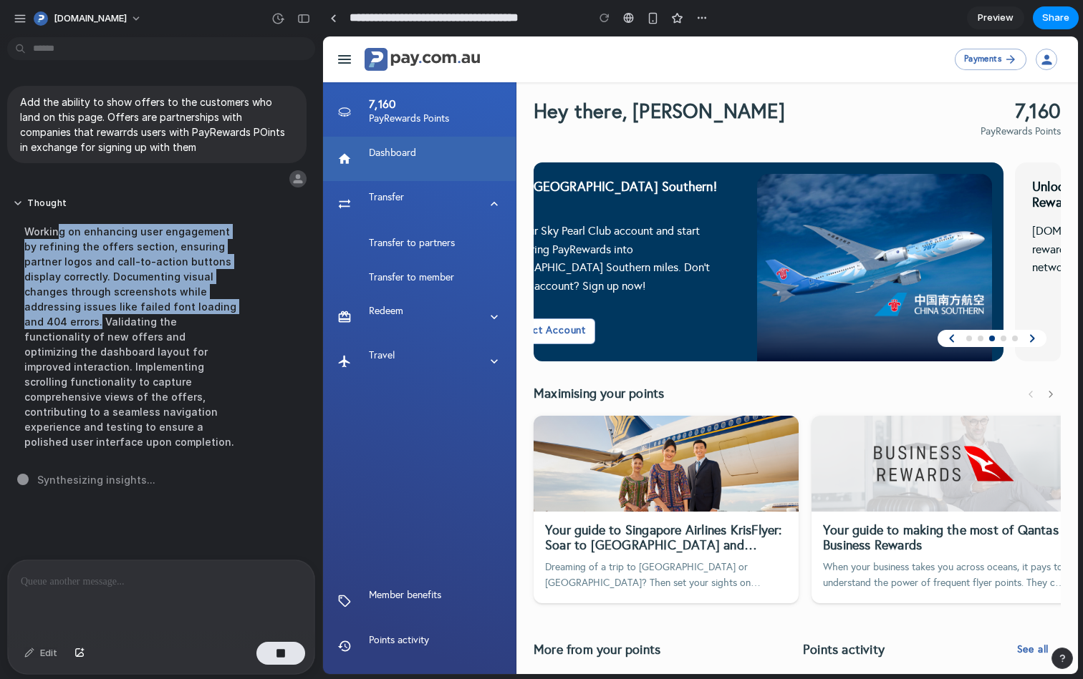
drag, startPoint x: 57, startPoint y: 238, endPoint x: 250, endPoint y: 311, distance: 206.4
click at [250, 311] on div "Working on enhancing user engagement by refining the offers section, ensuring p…" at bounding box center [132, 337] width 239 height 243
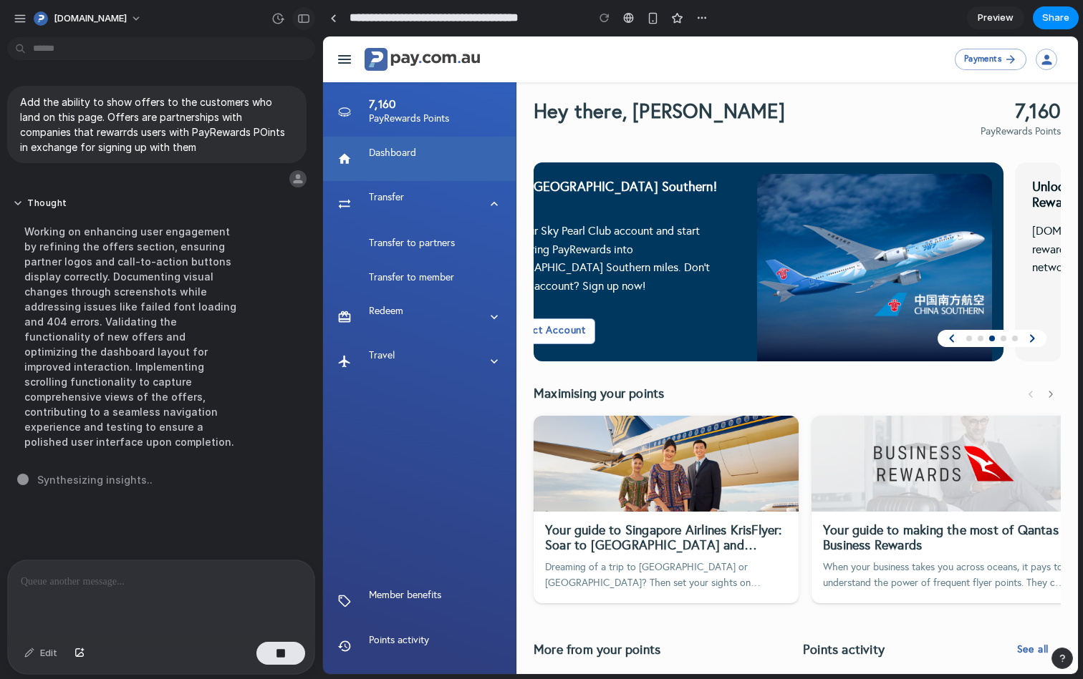
click at [301, 21] on div "button" at bounding box center [303, 19] width 13 height 10
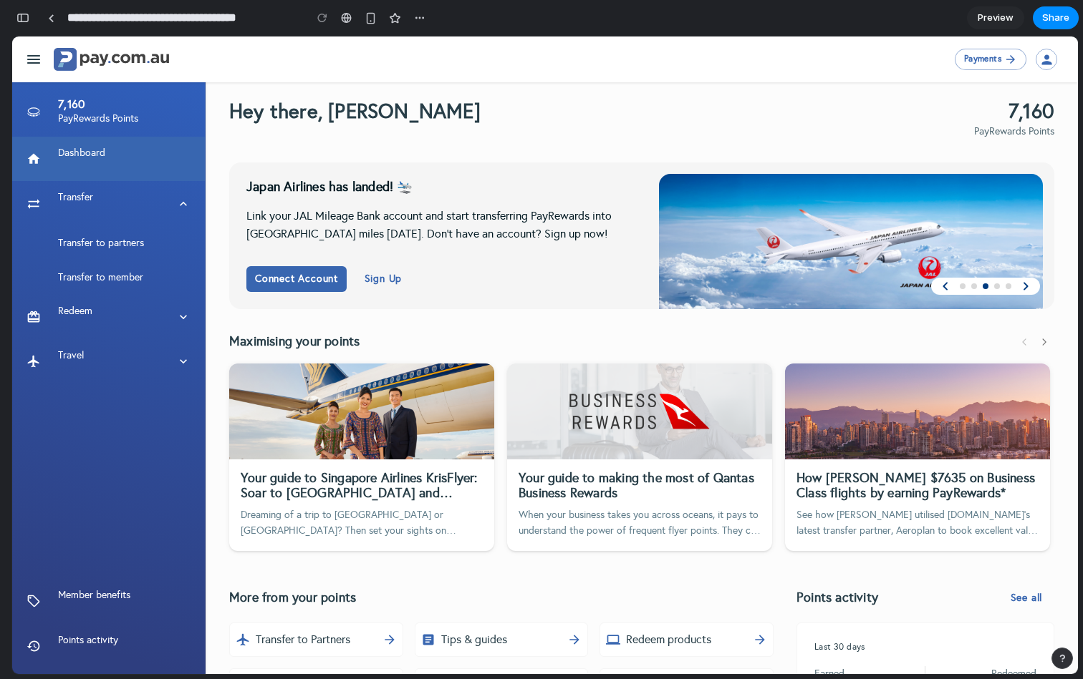
scroll to position [487, 0]
click at [1027, 290] on icon "button" at bounding box center [1025, 286] width 17 height 17
click at [942, 287] on icon "button" at bounding box center [945, 286] width 17 height 17
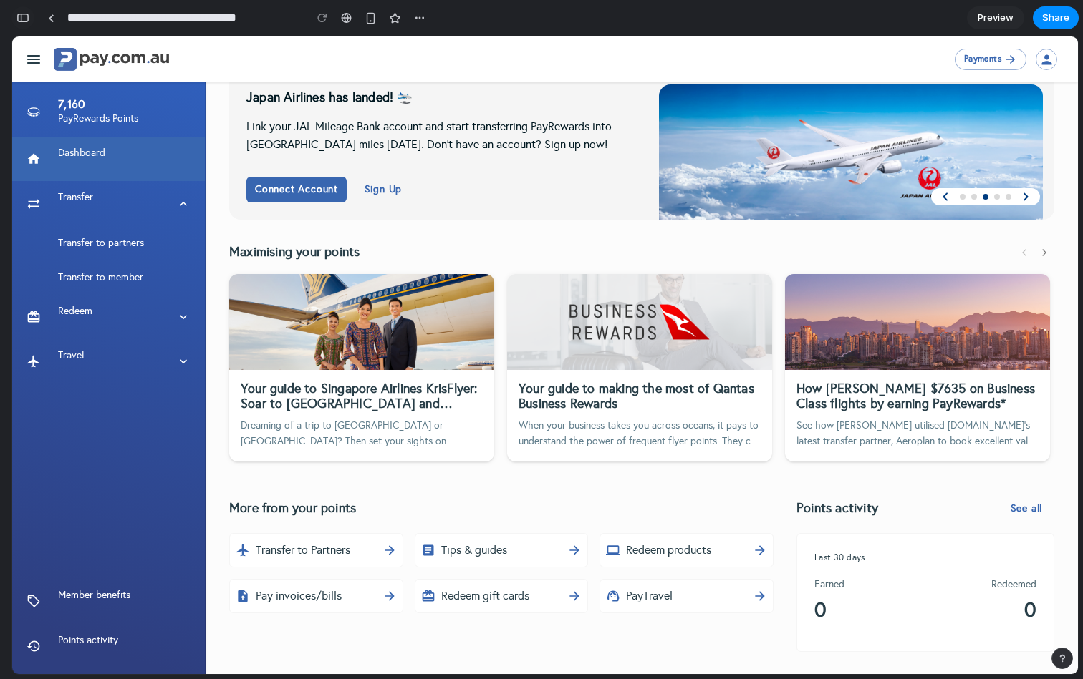
click at [22, 17] on div "button" at bounding box center [22, 18] width 13 height 10
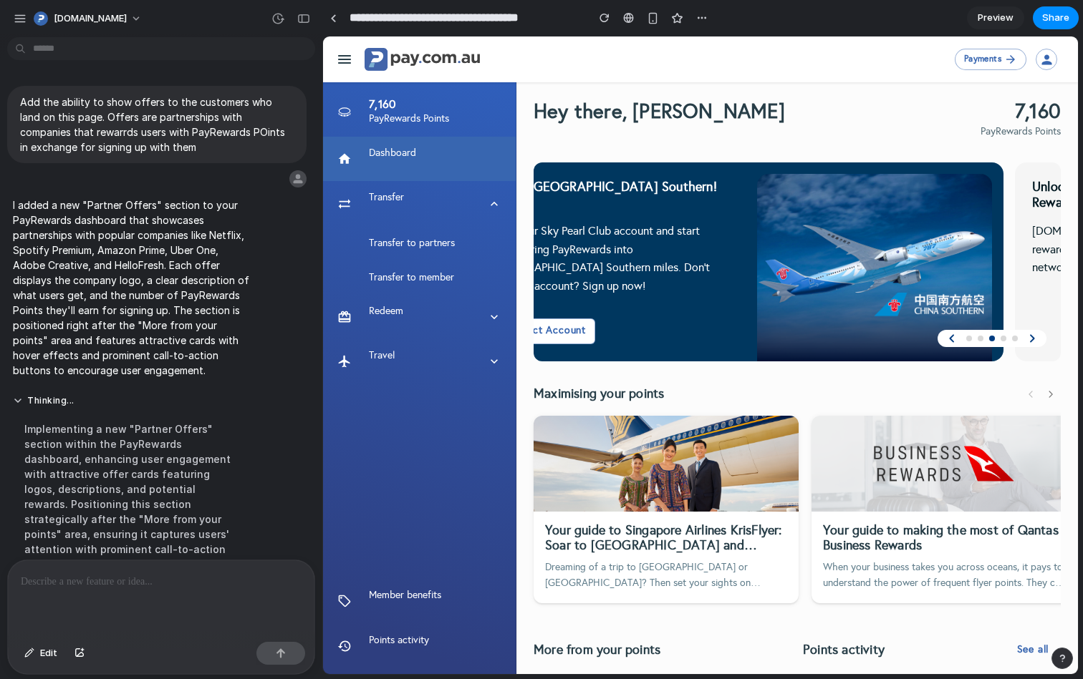
scroll to position [0, 0]
drag, startPoint x: 128, startPoint y: 200, endPoint x: 154, endPoint y: 337, distance: 138.5
click at [154, 336] on p "I added a new "Partner Offers" section to your PayRewards dashboard that showca…" at bounding box center [132, 288] width 239 height 180
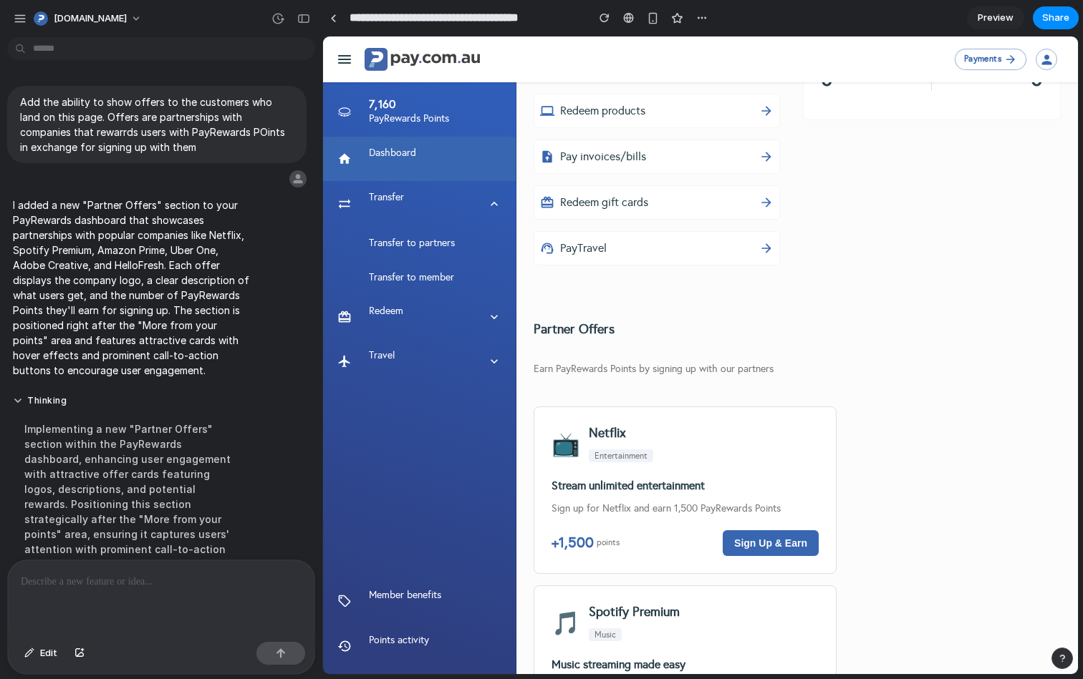
scroll to position [846, 0]
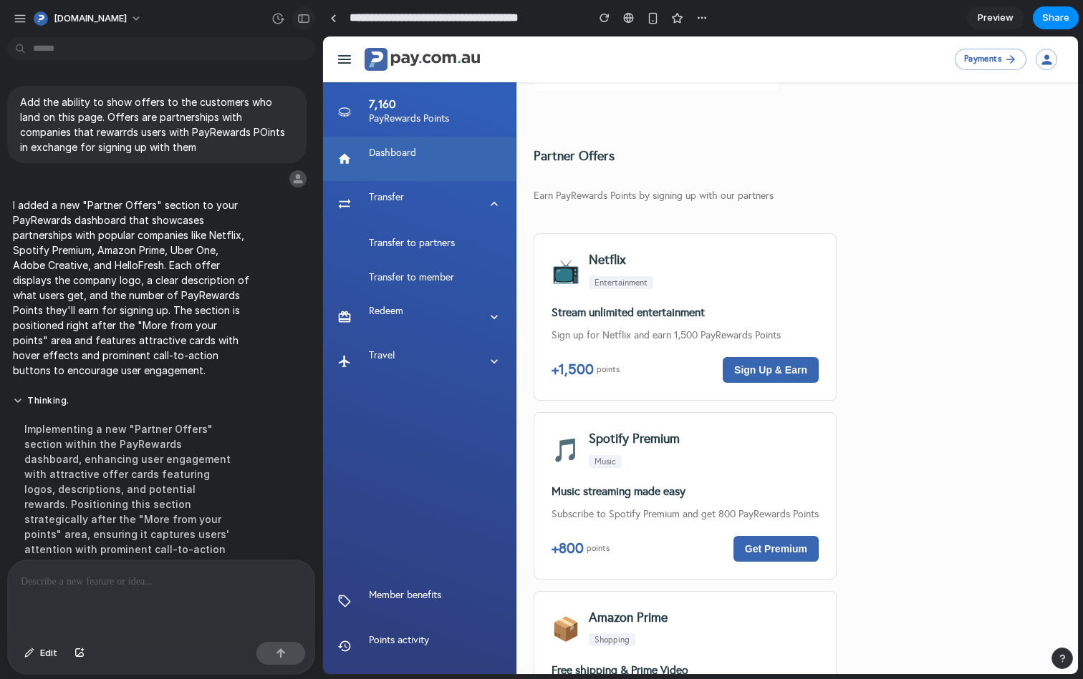
click at [306, 19] on div "button" at bounding box center [303, 19] width 13 height 10
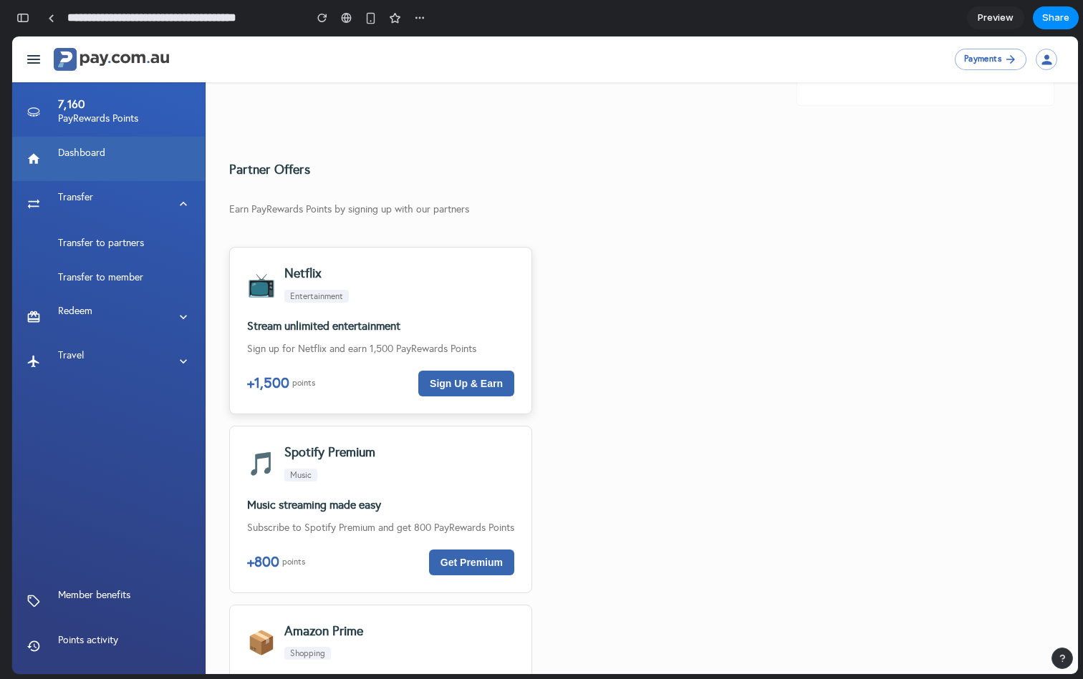
scroll to position [634, 0]
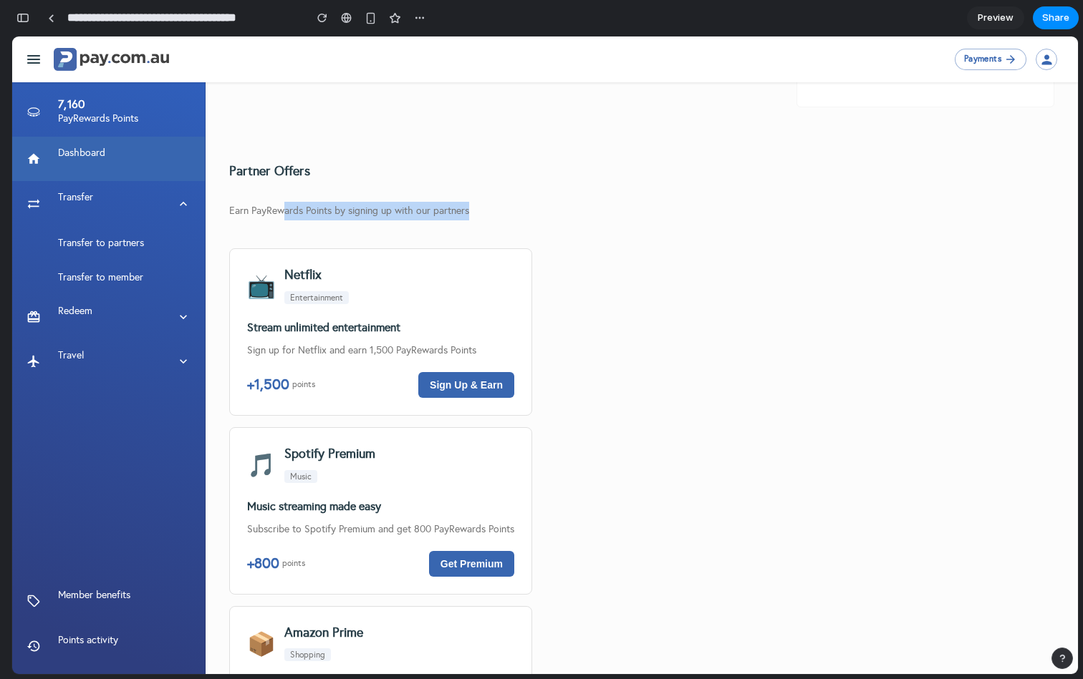
drag, startPoint x: 285, startPoint y: 205, endPoint x: 493, endPoint y: 205, distance: 208.4
click at [311, 352] on p "Sign up for Netflix and earn 1,500 PayRewards Points" at bounding box center [380, 350] width 267 height 15
click at [463, 384] on button "Sign Up & Earn" at bounding box center [466, 385] width 96 height 26
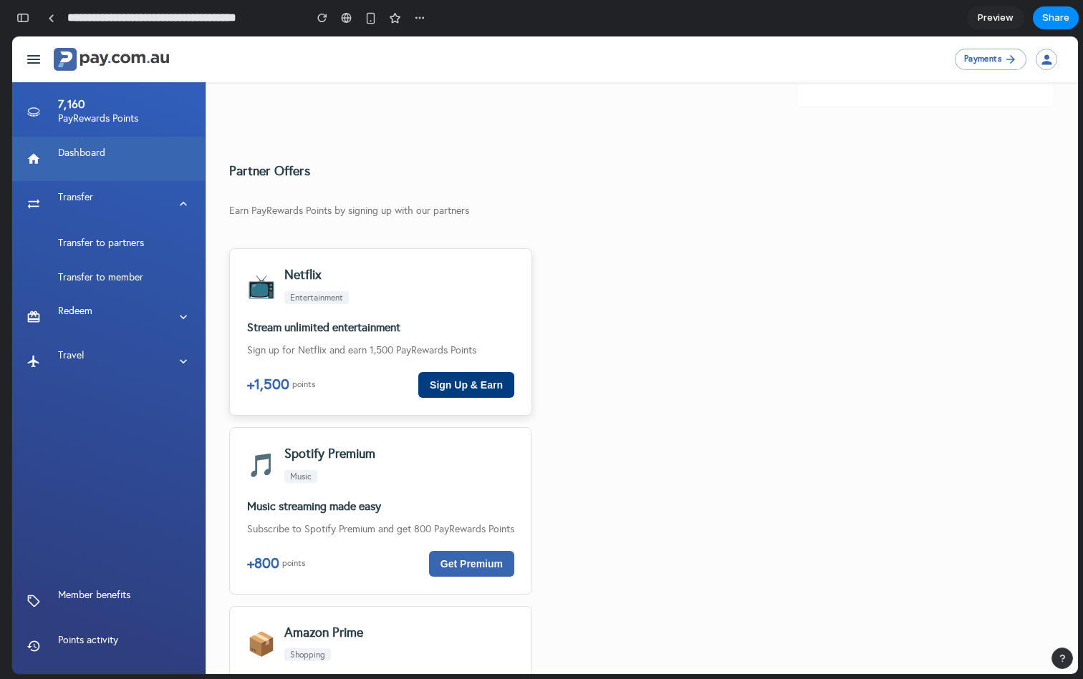
click at [463, 384] on button "Sign Up & Earn" at bounding box center [466, 385] width 96 height 26
click at [488, 291] on div "📺 Netflix Entertainment" at bounding box center [380, 286] width 267 height 41
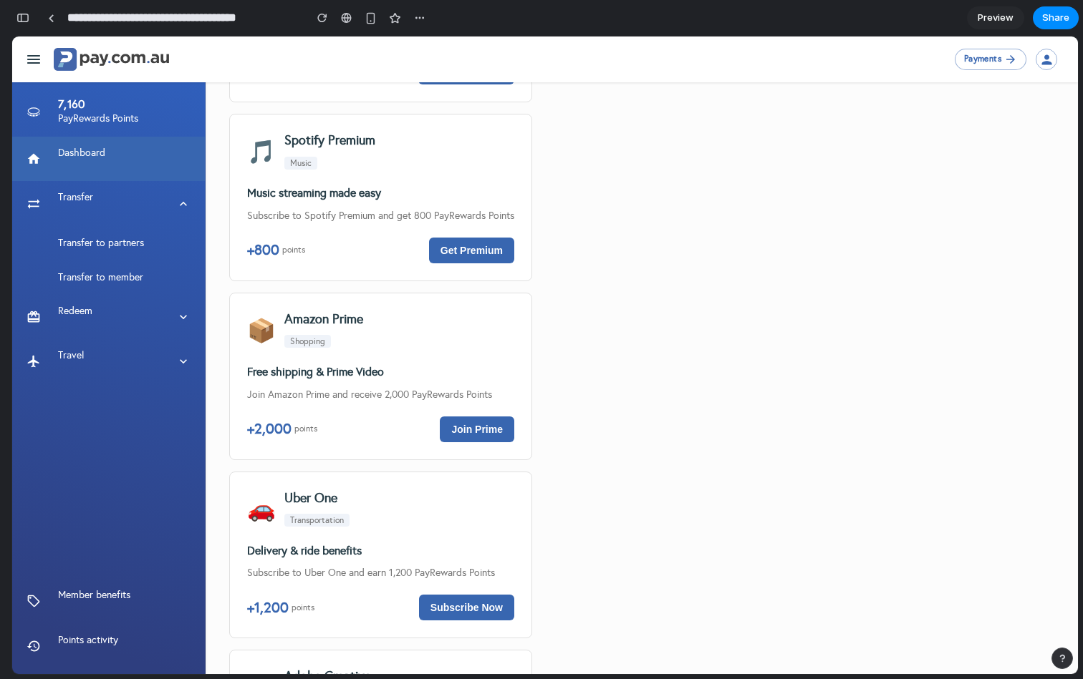
scroll to position [964, 0]
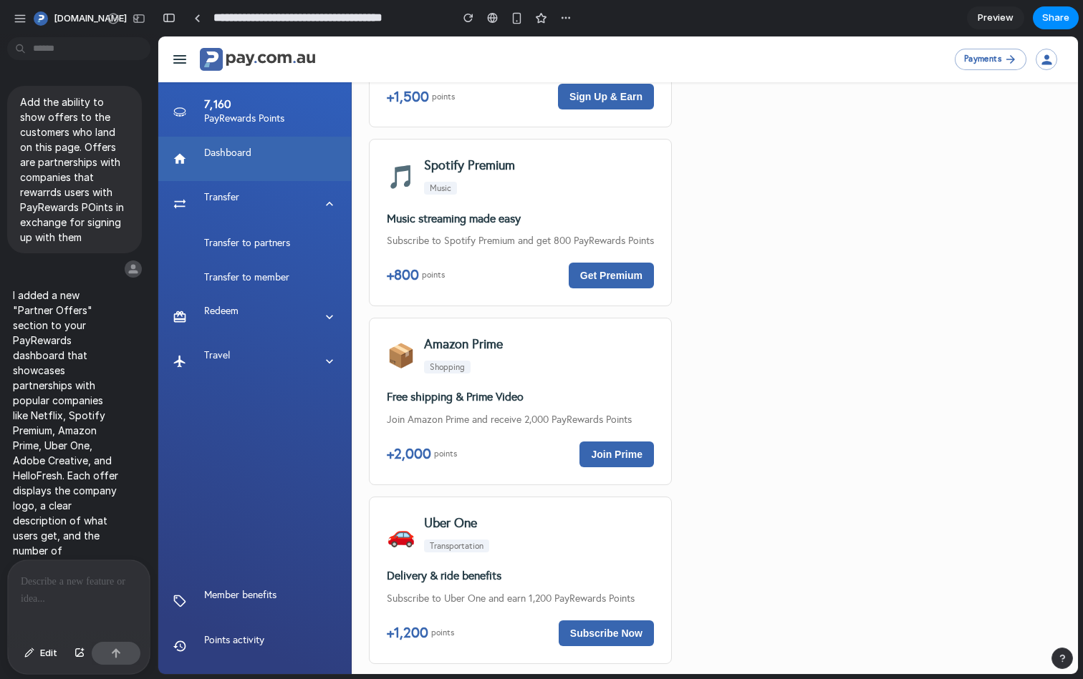
click at [82, 606] on div at bounding box center [79, 599] width 142 height 76
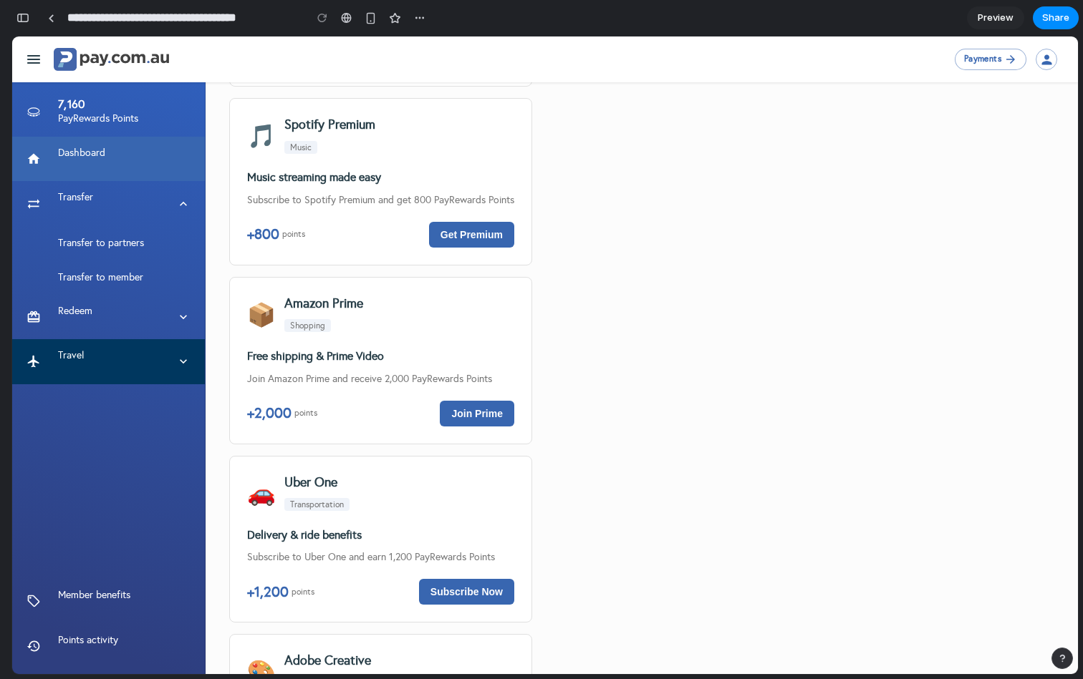
scroll to position [922, 0]
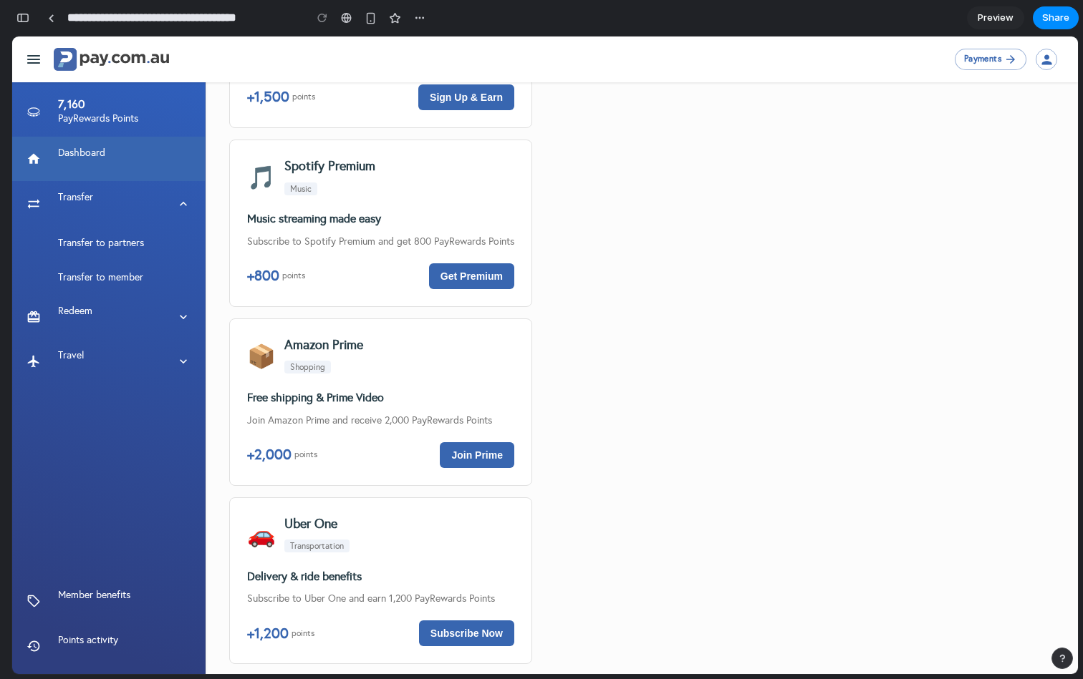
drag, startPoint x: 152, startPoint y: 342, endPoint x: 105, endPoint y: 449, distance: 117.1
click at [105, 449] on div "7,160 PayRewards Points Dashboard Transfer Transfer to partners Transfer to mem…" at bounding box center [108, 356] width 193 height 638
click at [16, 17] on div "button" at bounding box center [22, 18] width 13 height 10
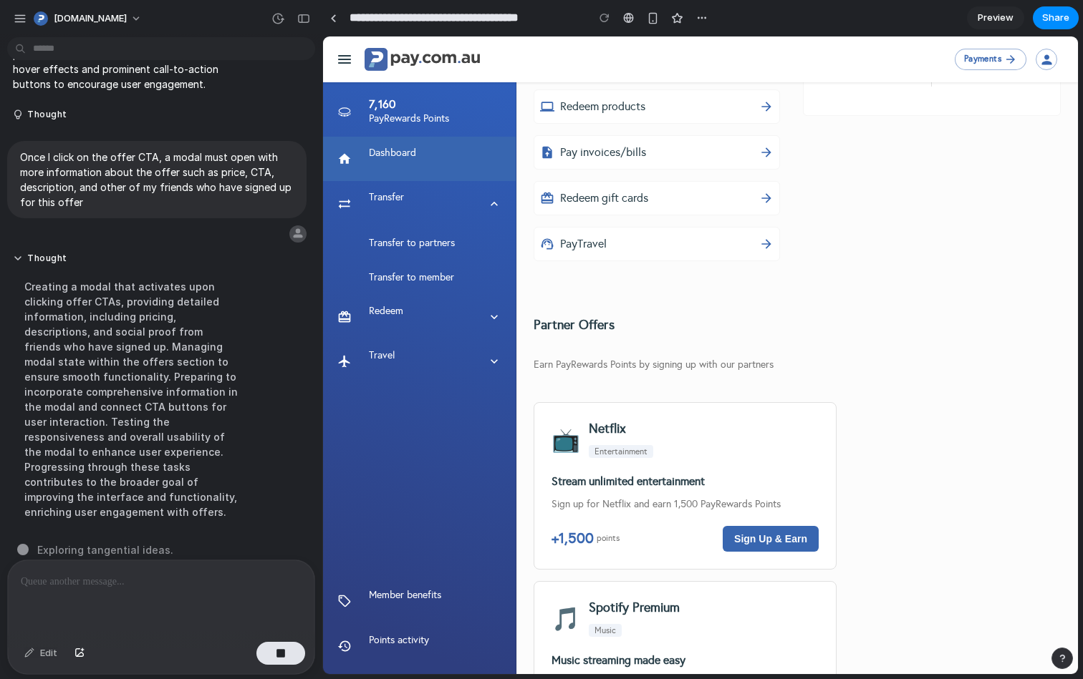
scroll to position [677, 0]
click at [612, 257] on button "PayTravel" at bounding box center [656, 245] width 246 height 34
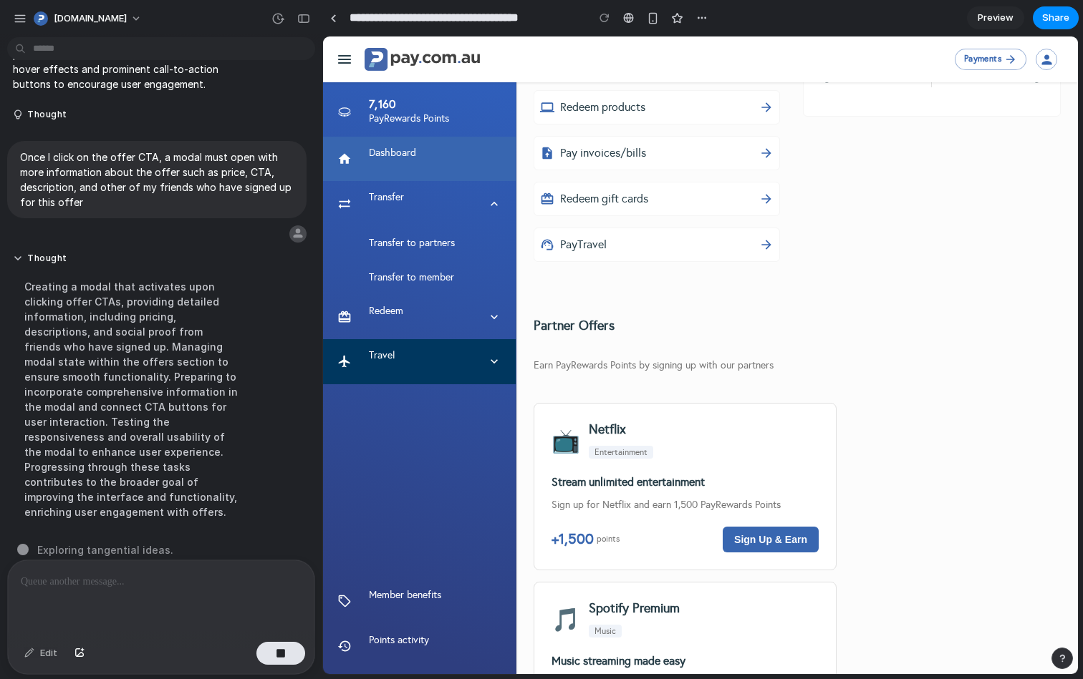
click at [396, 344] on li "Travel" at bounding box center [419, 361] width 193 height 44
click at [493, 364] on icon at bounding box center [494, 361] width 14 height 14
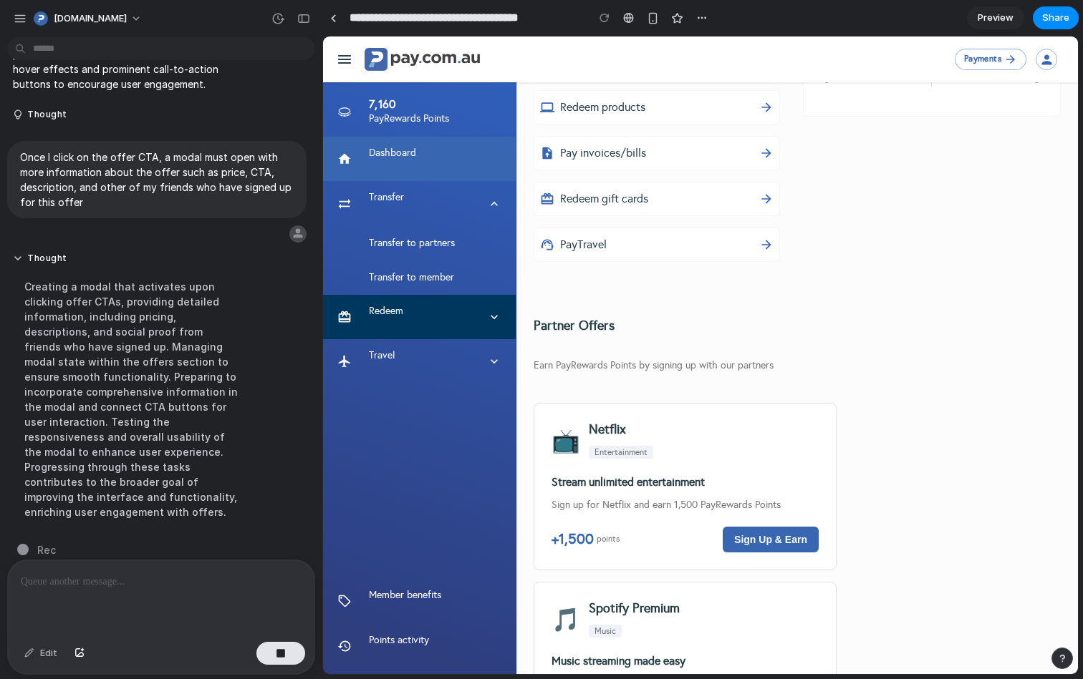
click at [498, 321] on icon at bounding box center [494, 317] width 14 height 14
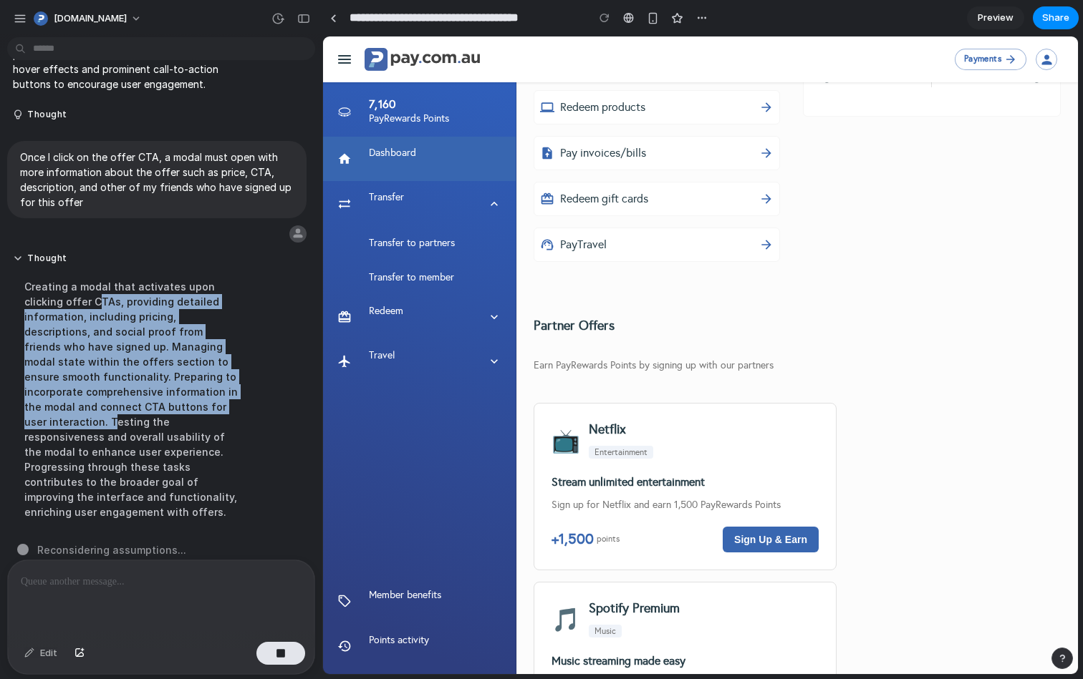
drag, startPoint x: 56, startPoint y: 302, endPoint x: 165, endPoint y: 411, distance: 154.4
click at [165, 411] on div "Creating a modal that activates upon clicking offer CTAs, providing detailed in…" at bounding box center [132, 400] width 239 height 258
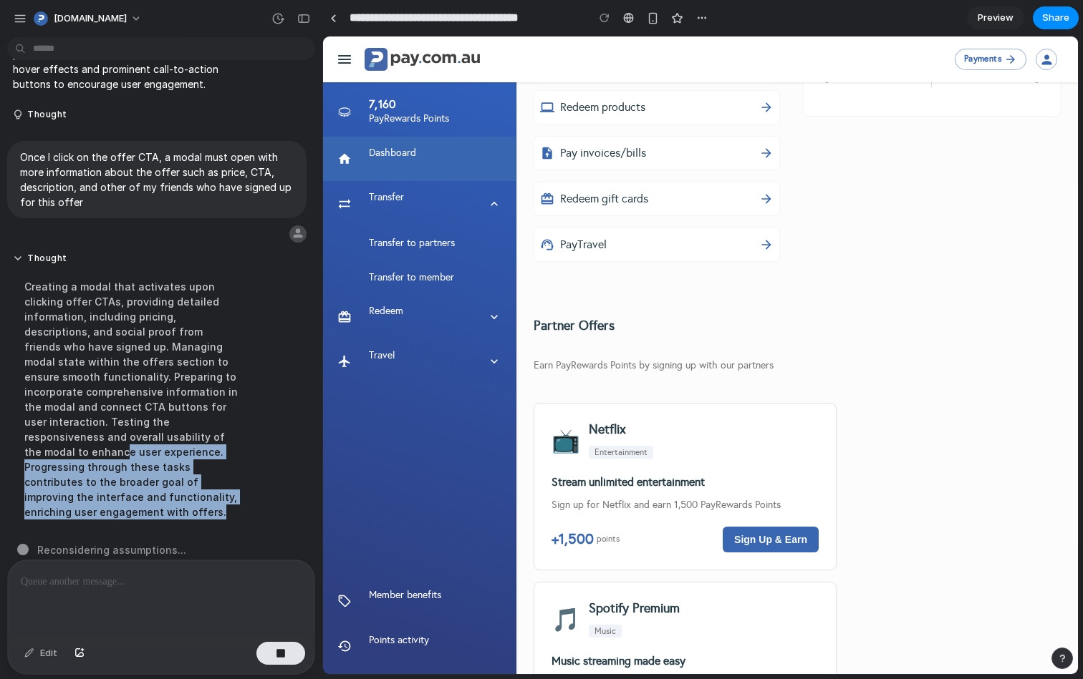
drag, startPoint x: 105, startPoint y: 435, endPoint x: 222, endPoint y: 539, distance: 156.2
click at [216, 535] on div "Add the ability to show offers to the customers who land on this page. Offers a…" at bounding box center [157, 301] width 314 height 517
click at [173, 470] on div "Creating a modal that activates upon clicking offer CTAs, providing detailed in…" at bounding box center [132, 400] width 239 height 258
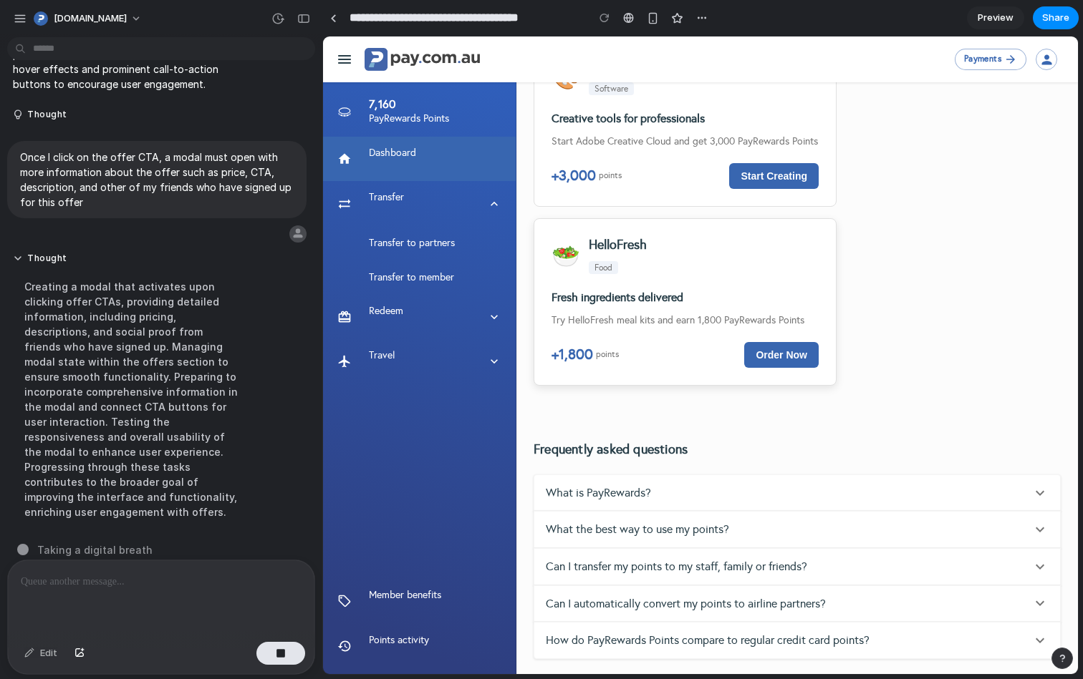
scroll to position [1779, 0]
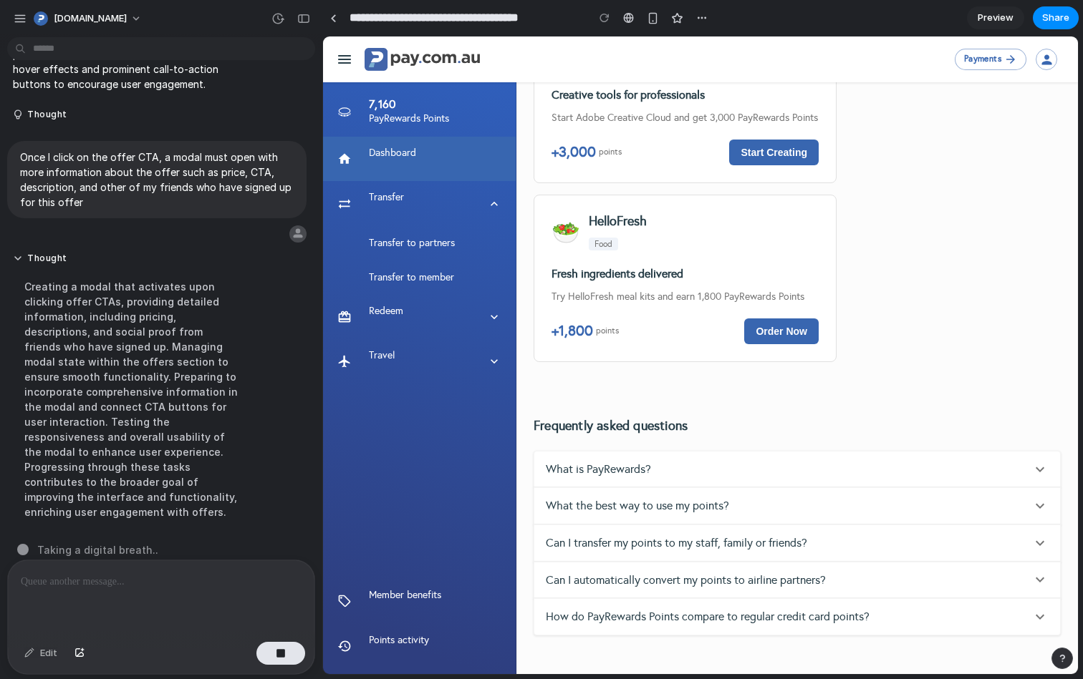
drag, startPoint x: 49, startPoint y: 538, endPoint x: 231, endPoint y: 538, distance: 181.2
click at [227, 543] on div "Taking a digital breath .." at bounding box center [165, 550] width 296 height 15
click at [231, 543] on div "Taking a digital breath" at bounding box center [165, 550] width 296 height 15
click at [118, 19] on button "[DOMAIN_NAME]" at bounding box center [88, 18] width 121 height 23
click at [70, 12] on div "Settings Invite members Change theme Sign out" at bounding box center [541, 339] width 1083 height 679
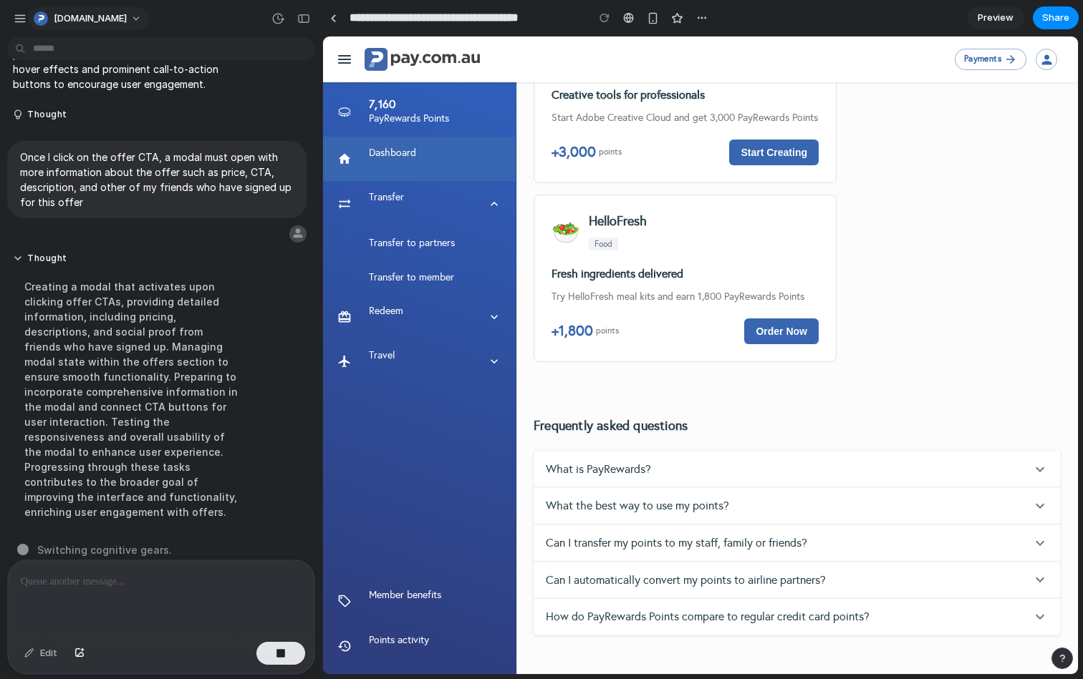
click at [91, 20] on span "[DOMAIN_NAME]" at bounding box center [90, 18] width 73 height 14
click at [90, 18] on div "Settings Invite members Change theme Sign out" at bounding box center [541, 339] width 1083 height 679
click at [90, 18] on span "[DOMAIN_NAME]" at bounding box center [90, 18] width 73 height 14
click at [90, 18] on div "Settings Invite members Change theme Sign out" at bounding box center [541, 339] width 1083 height 679
click at [90, 18] on span "[DOMAIN_NAME]" at bounding box center [90, 18] width 73 height 14
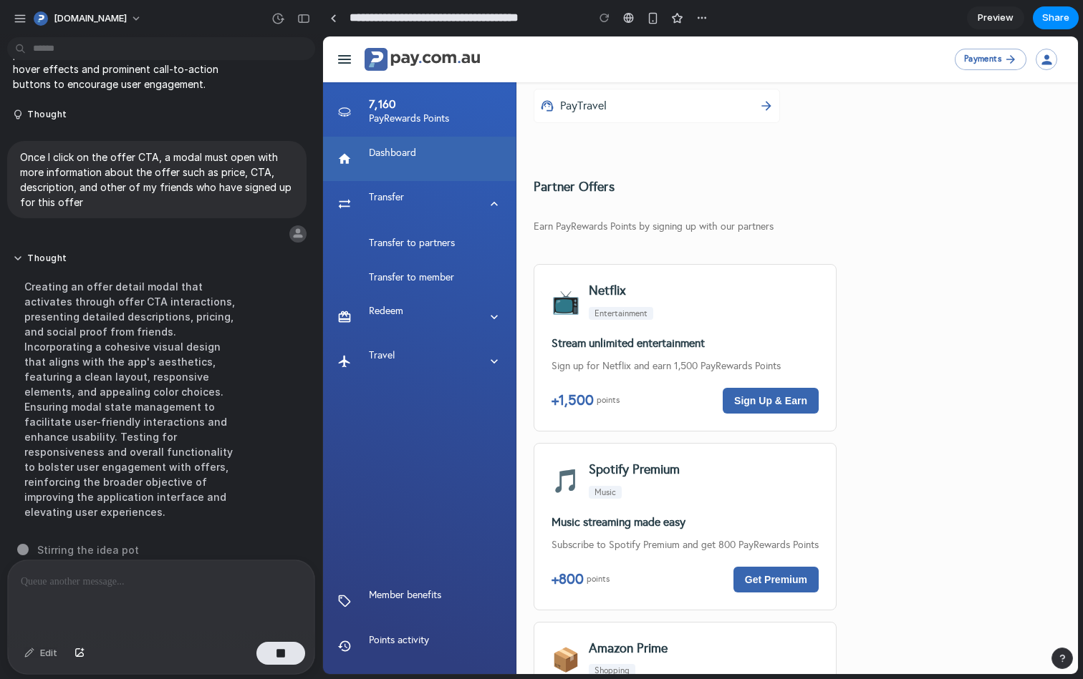
scroll to position [814, 0]
click at [654, 351] on h6 "Stream unlimited entertainment" at bounding box center [684, 345] width 267 height 19
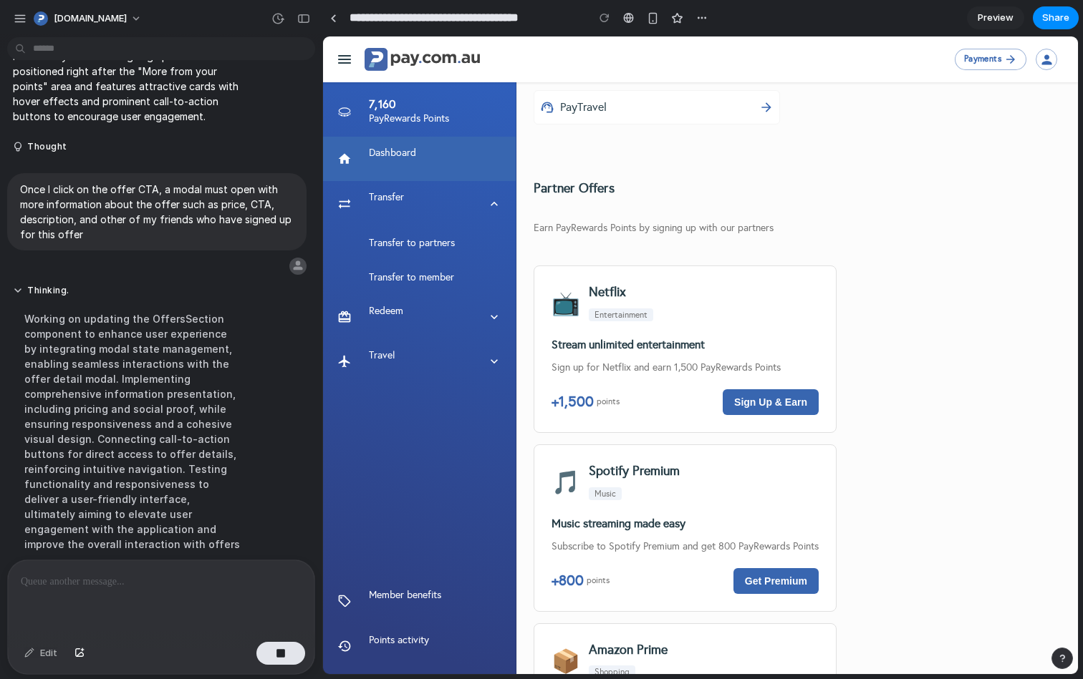
scroll to position [286, 0]
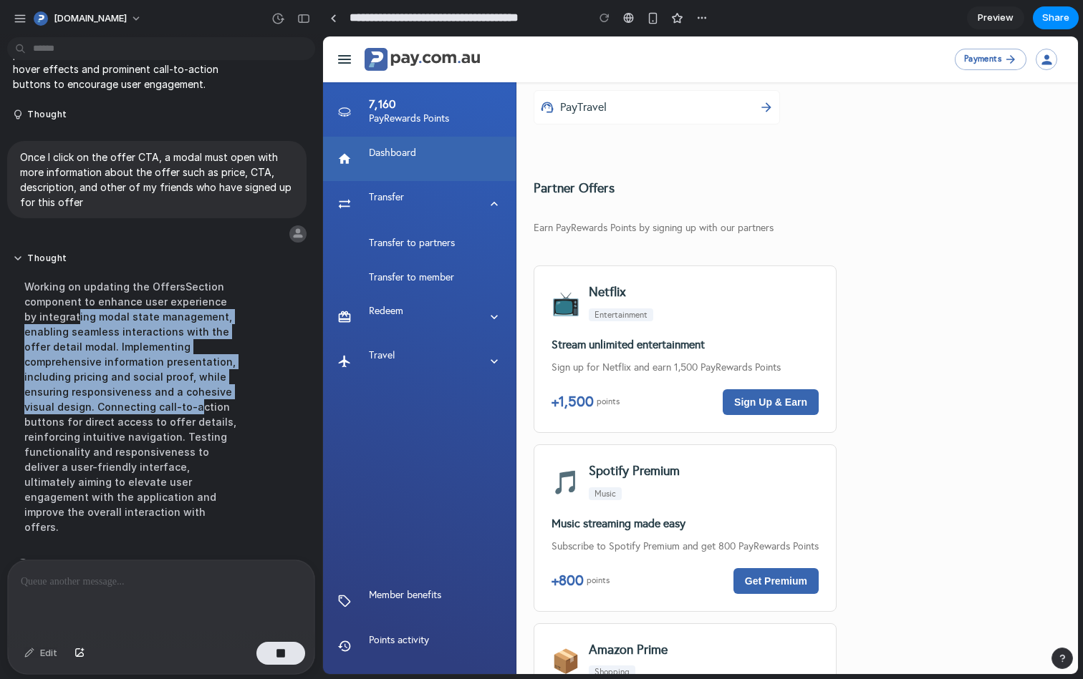
drag, startPoint x: 64, startPoint y: 329, endPoint x: 168, endPoint y: 415, distance: 133.8
click at [165, 413] on div "Working on updating the OffersSection component to enhance user experience by i…" at bounding box center [132, 407] width 239 height 273
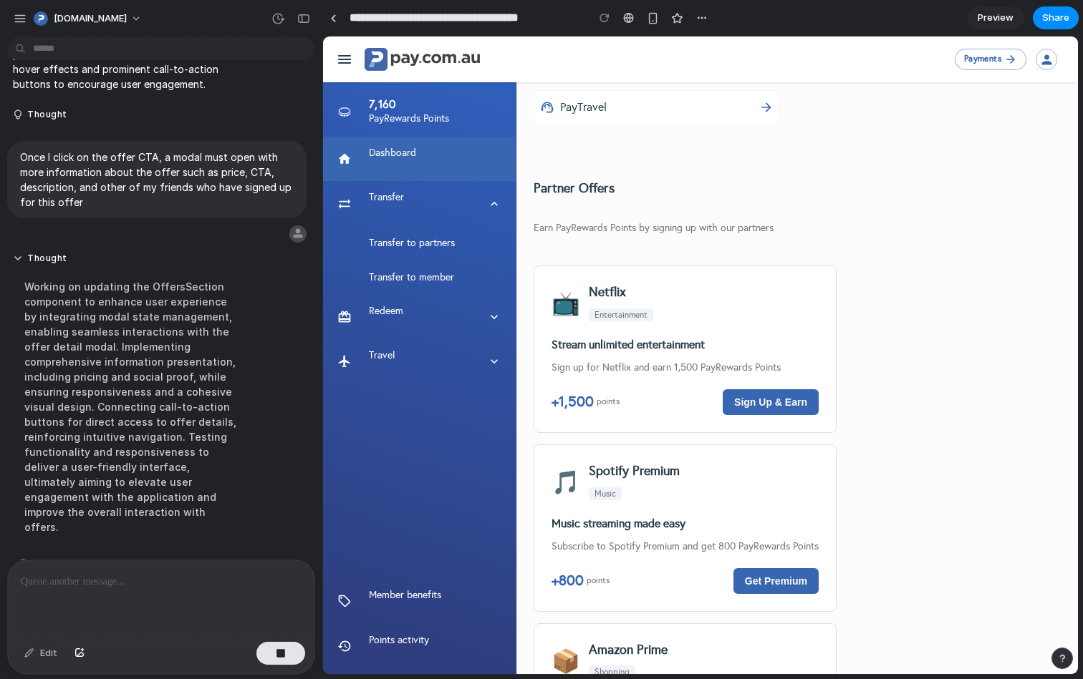
click at [168, 415] on div "Working on updating the OffersSection component to enhance user experience by i…" at bounding box center [132, 407] width 239 height 273
click at [13, 258] on button "Thought" at bounding box center [132, 259] width 239 height 12
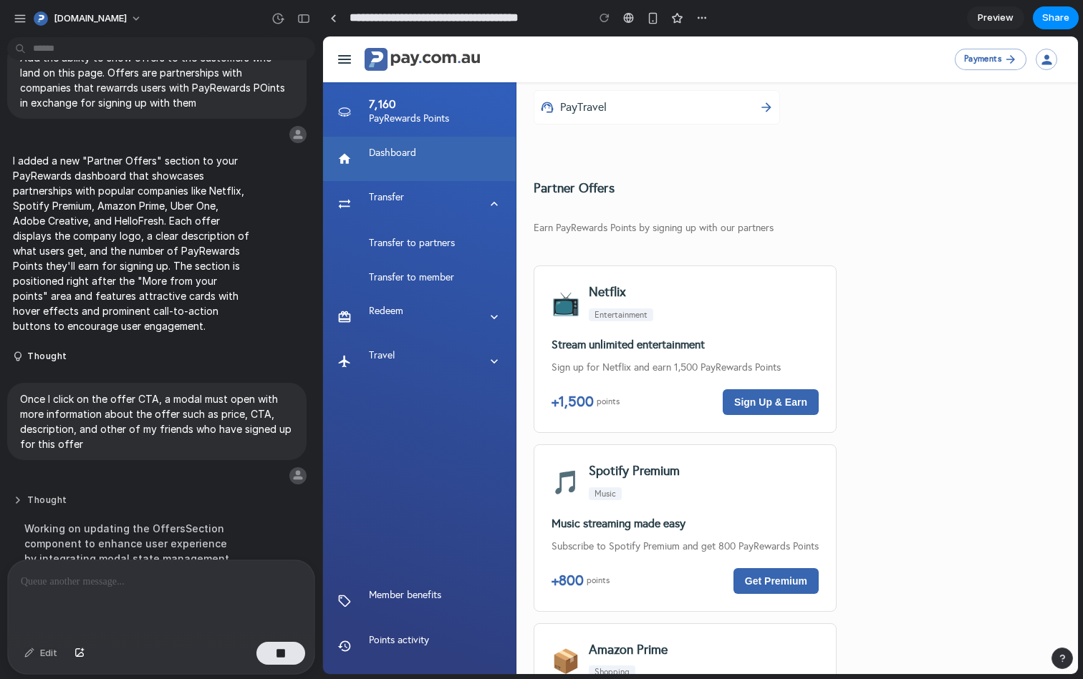
scroll to position [38, 0]
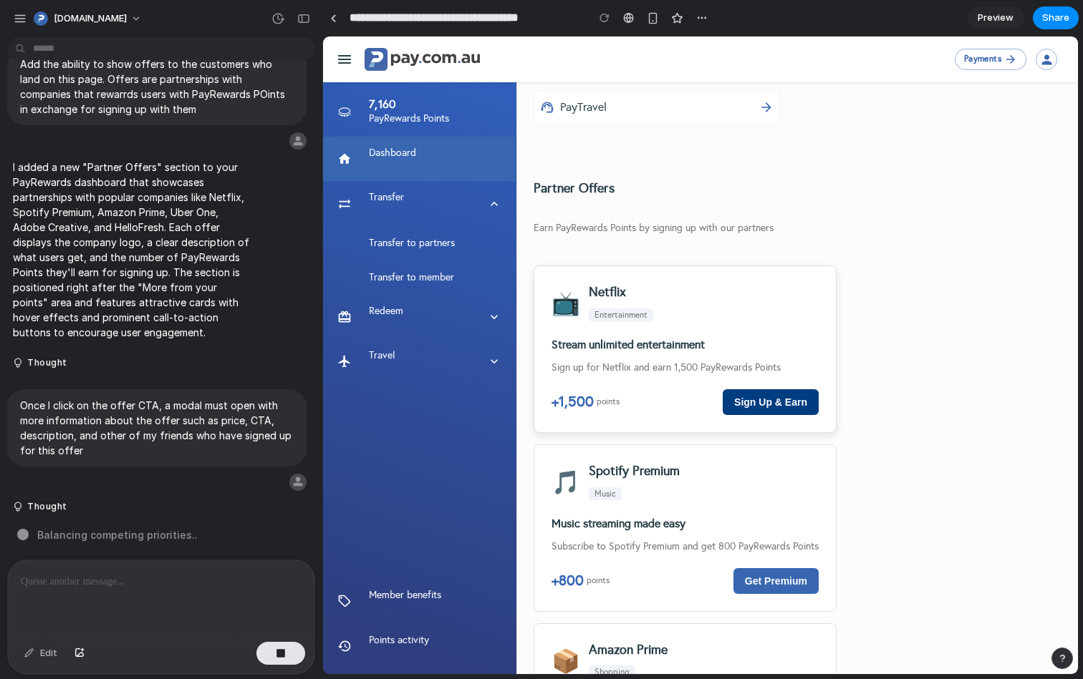
click at [790, 397] on button "Sign Up & Earn" at bounding box center [770, 403] width 96 height 26
click at [770, 359] on div "📺 Netflix Entertainment Stream unlimited entertainment Sign up for Netflix and …" at bounding box center [684, 350] width 303 height 168
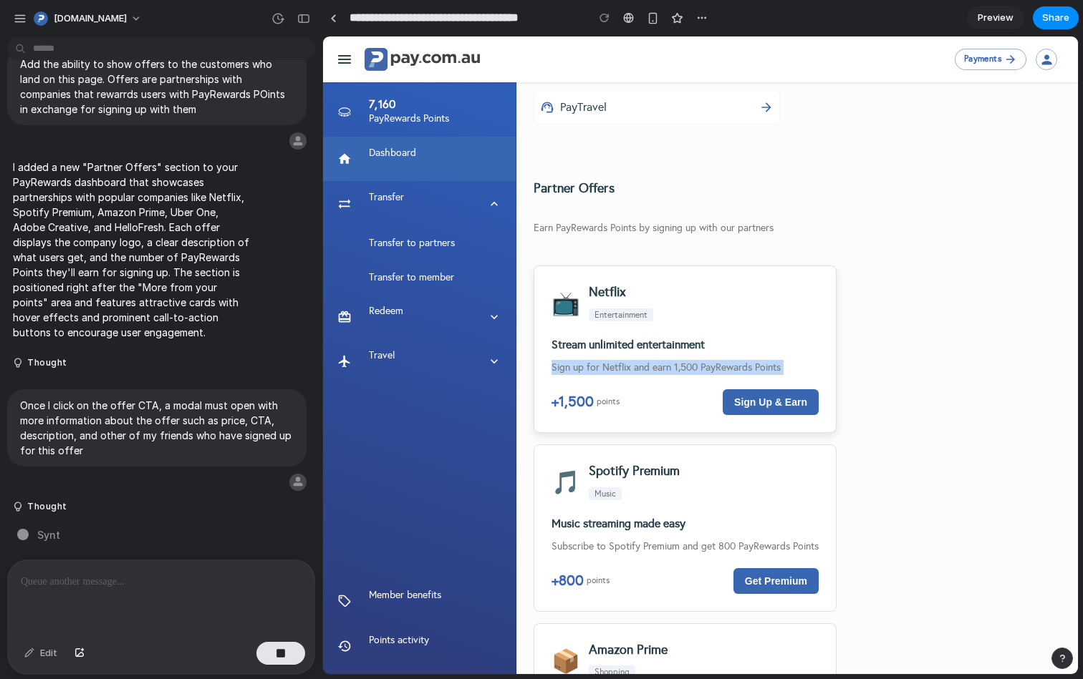
click at [770, 359] on div "📺 Netflix Entertainment Stream unlimited entertainment Sign up for Netflix and …" at bounding box center [684, 350] width 303 height 168
click at [982, 21] on span "Preview" at bounding box center [995, 18] width 36 height 14
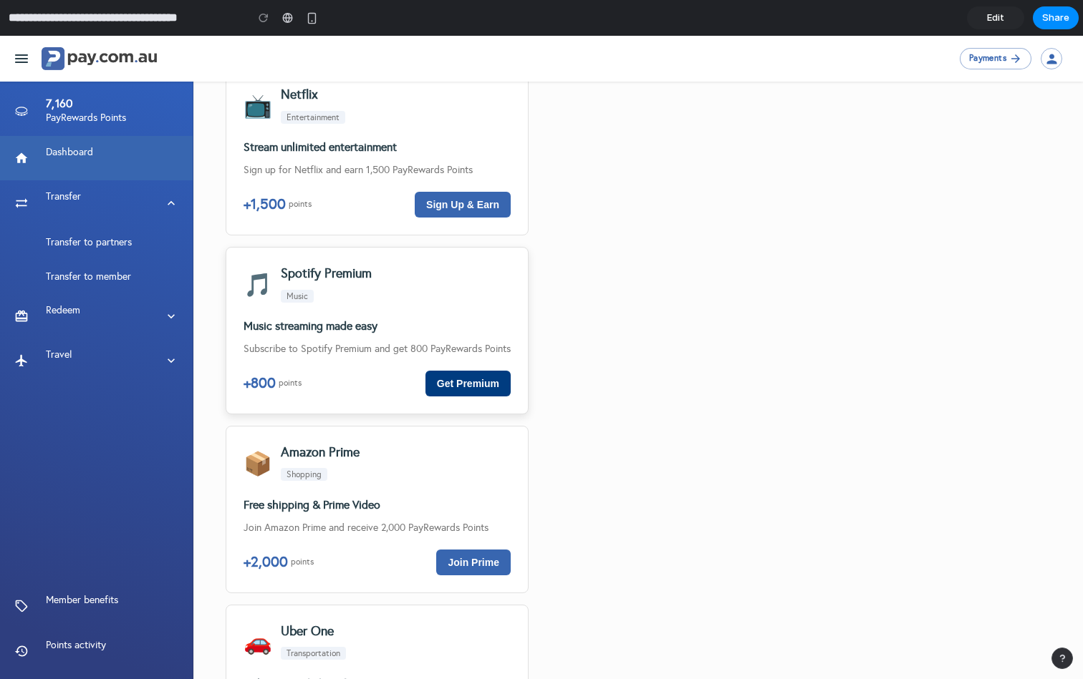
click at [463, 373] on button "Get Premium" at bounding box center [467, 384] width 85 height 26
click at [463, 323] on h6 "Music streaming made easy" at bounding box center [376, 326] width 267 height 19
click at [1014, 16] on link "Edit" at bounding box center [995, 17] width 57 height 23
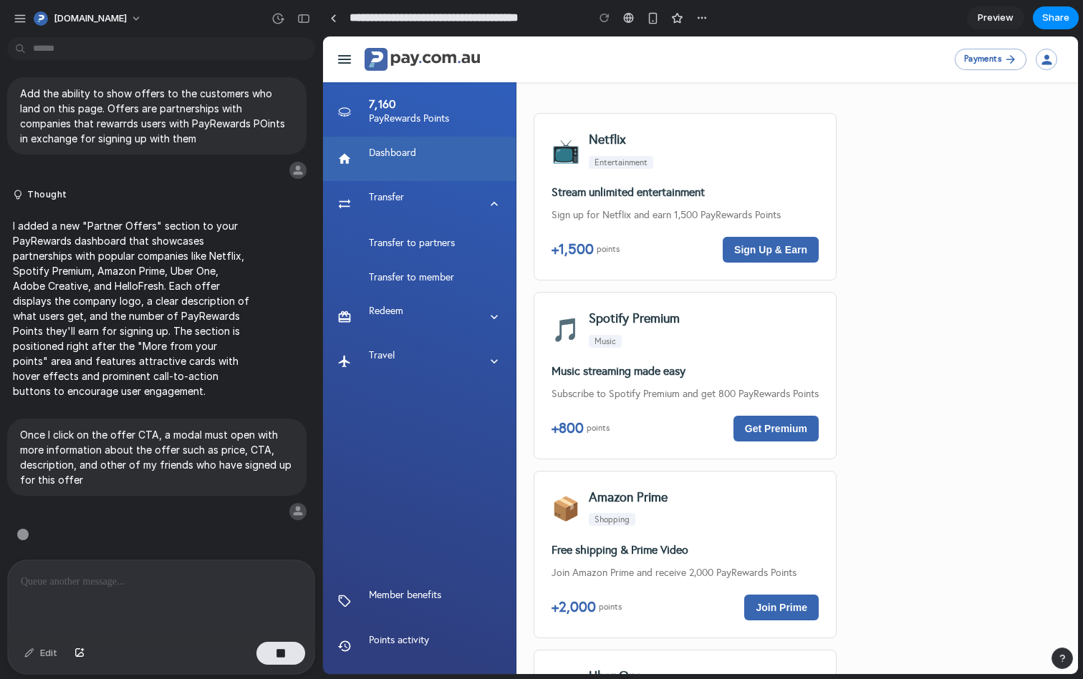
scroll to position [985, 0]
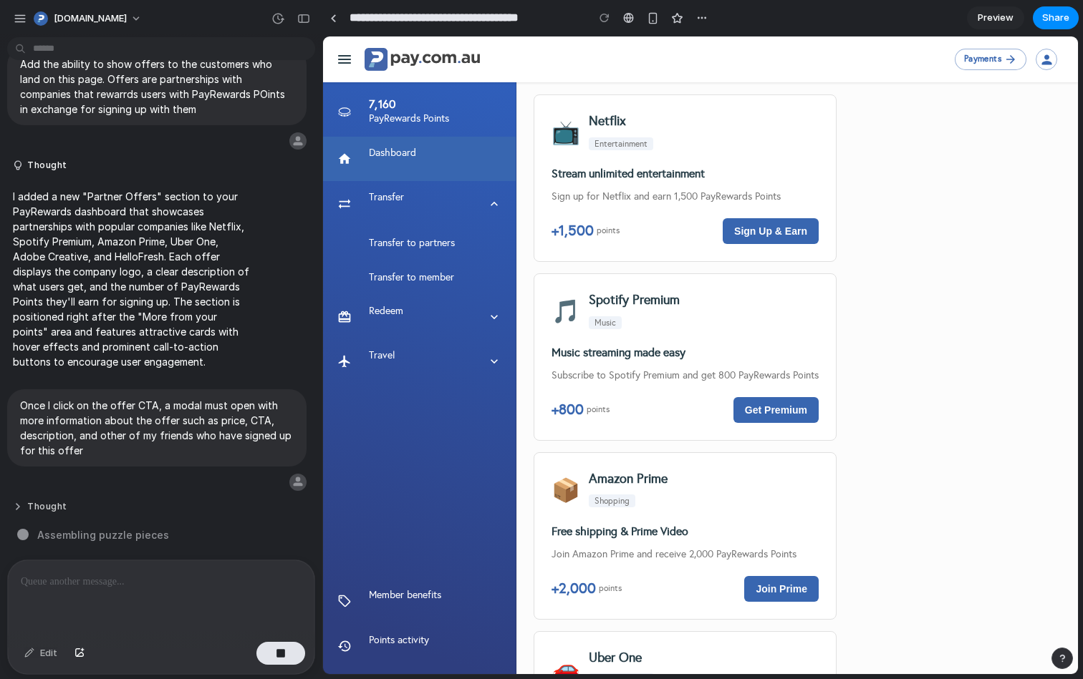
click at [54, 506] on button "Thought" at bounding box center [132, 507] width 239 height 12
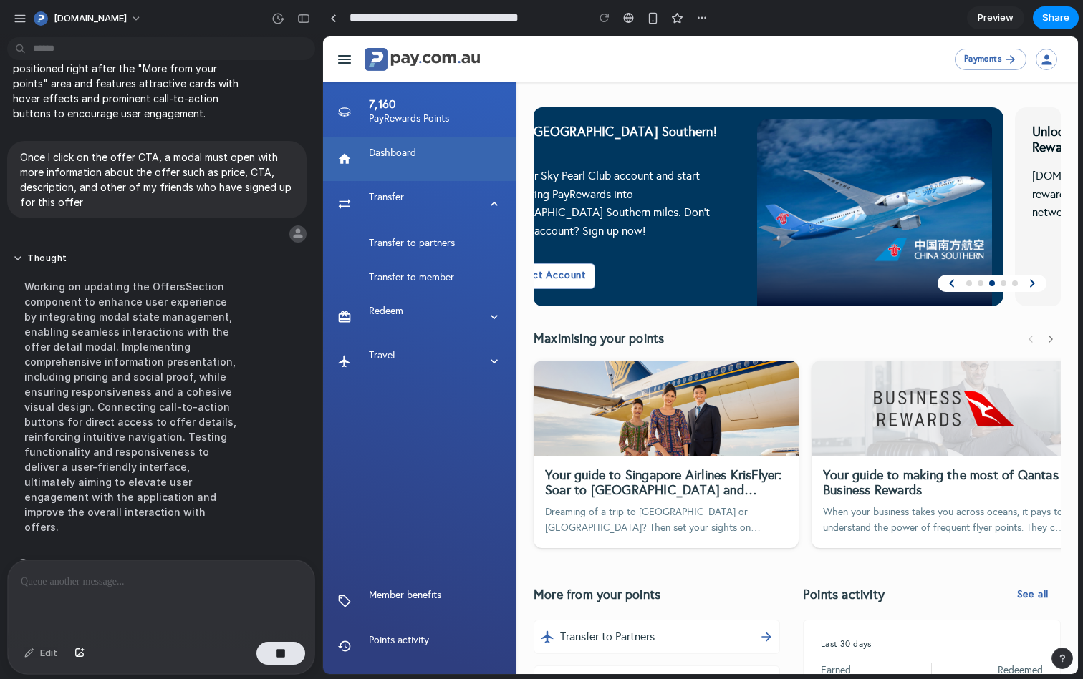
scroll to position [0, 0]
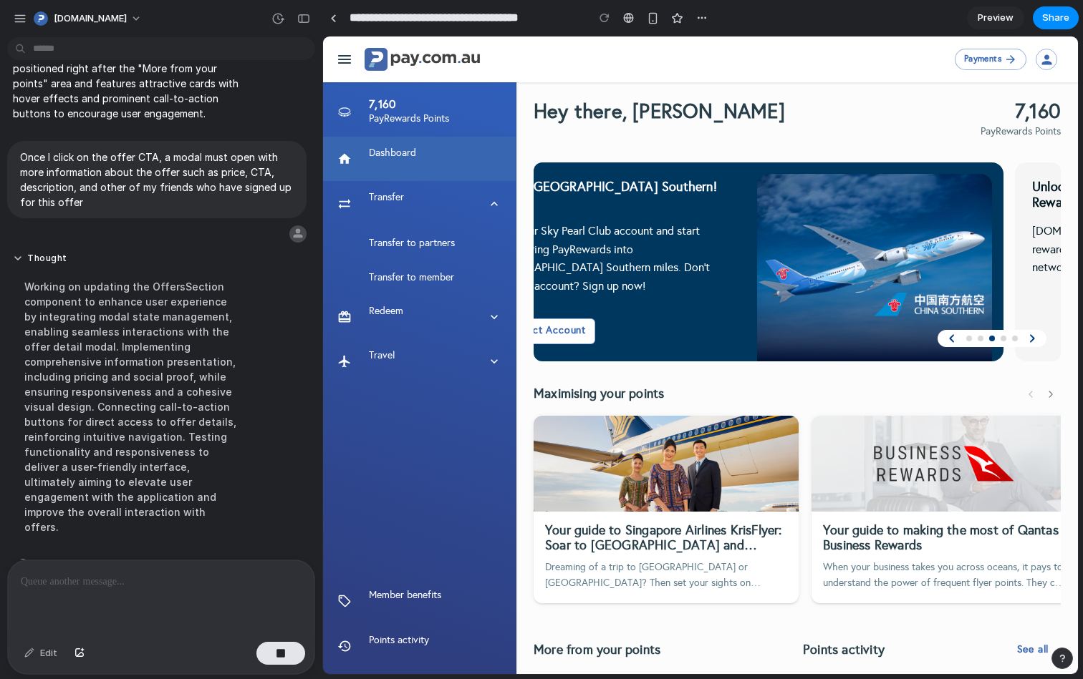
click at [1027, 340] on icon "button" at bounding box center [1031, 338] width 17 height 17
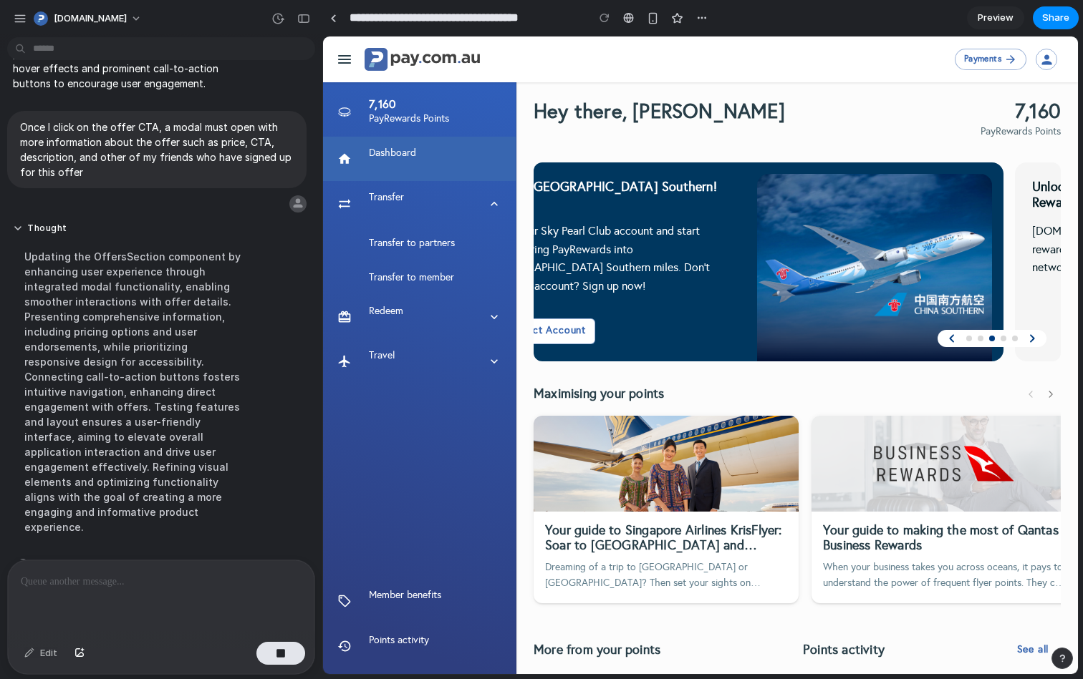
click at [541, 340] on div at bounding box center [541, 340] width 0 height 0
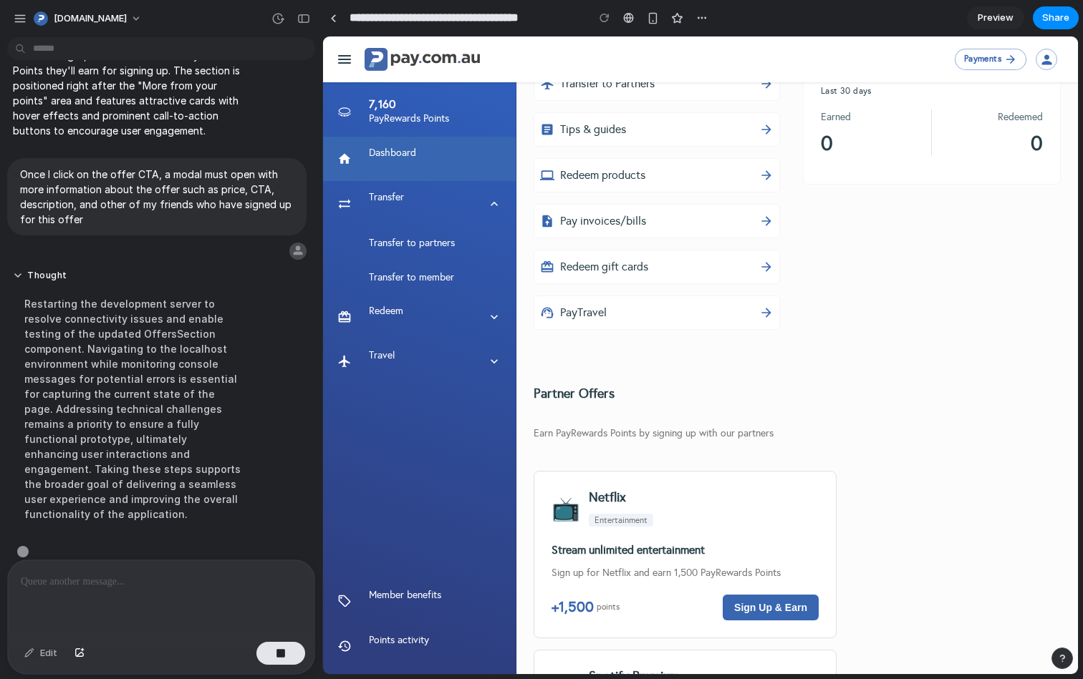
scroll to position [271, 0]
click at [722, 495] on div "📺 Netflix Entertainment" at bounding box center [684, 509] width 267 height 41
click at [916, 332] on div "Hey there, [PERSON_NAME] 7,160 PayRewards Points Earn 30% bonus Hilton Honors P…" at bounding box center [796, 649] width 527 height 2316
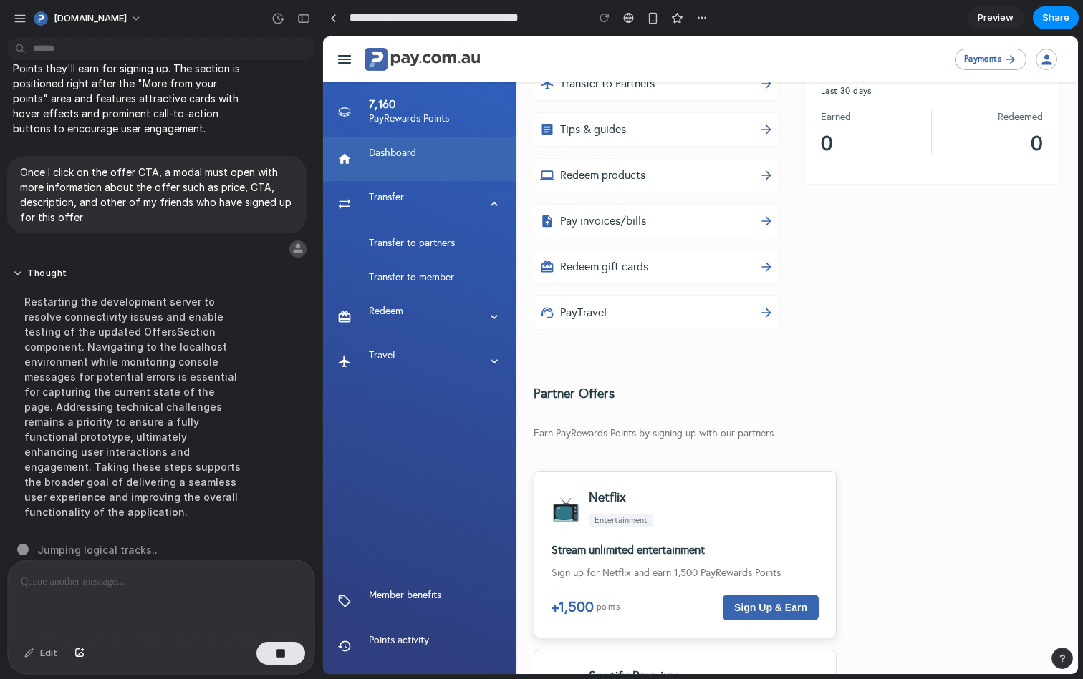
click at [716, 568] on p "Sign up for Netflix and earn 1,500 PayRewards Points" at bounding box center [684, 573] width 267 height 15
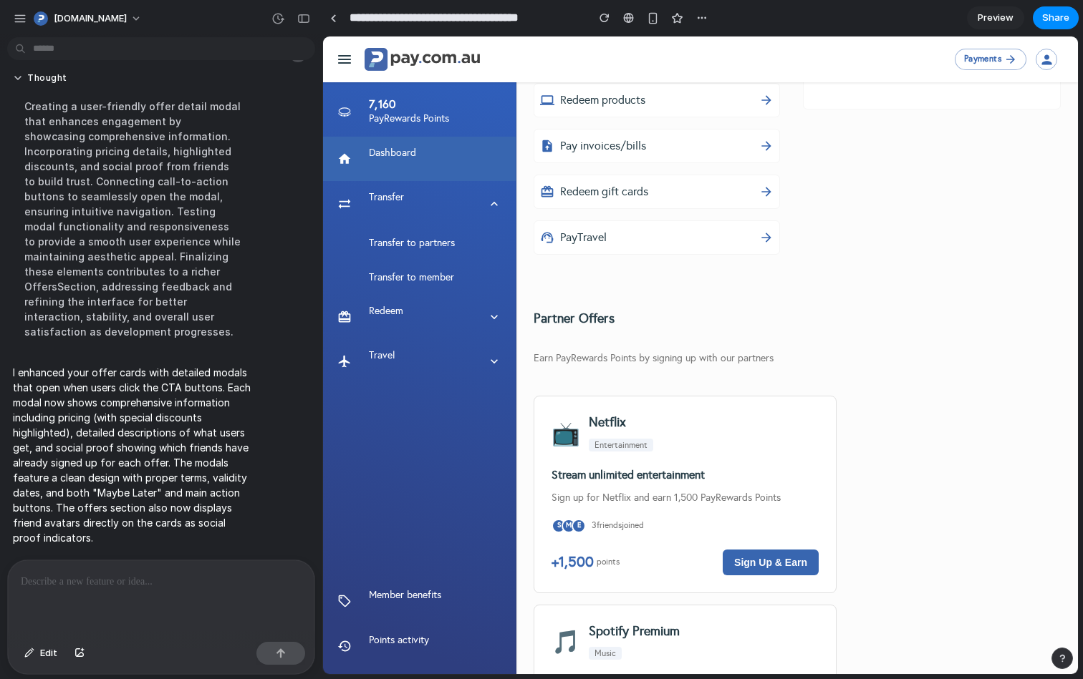
scroll to position [944, 0]
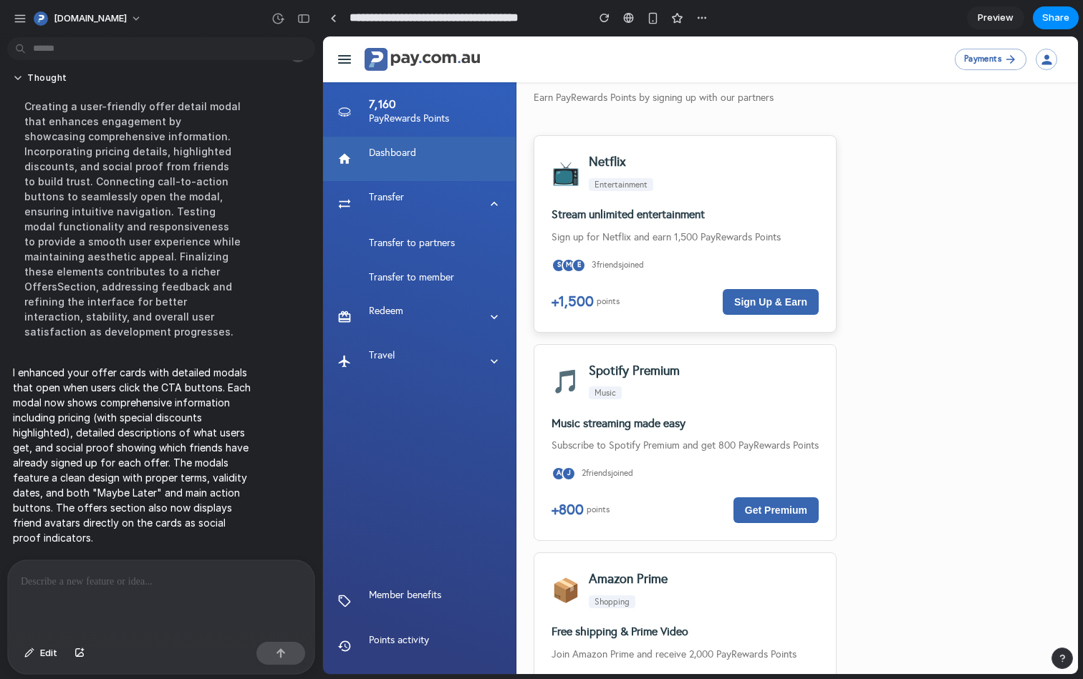
click at [722, 234] on p "Sign up for Netflix and earn 1,500 PayRewards Points" at bounding box center [684, 237] width 267 height 15
click at [303, 23] on button "button" at bounding box center [303, 18] width 23 height 23
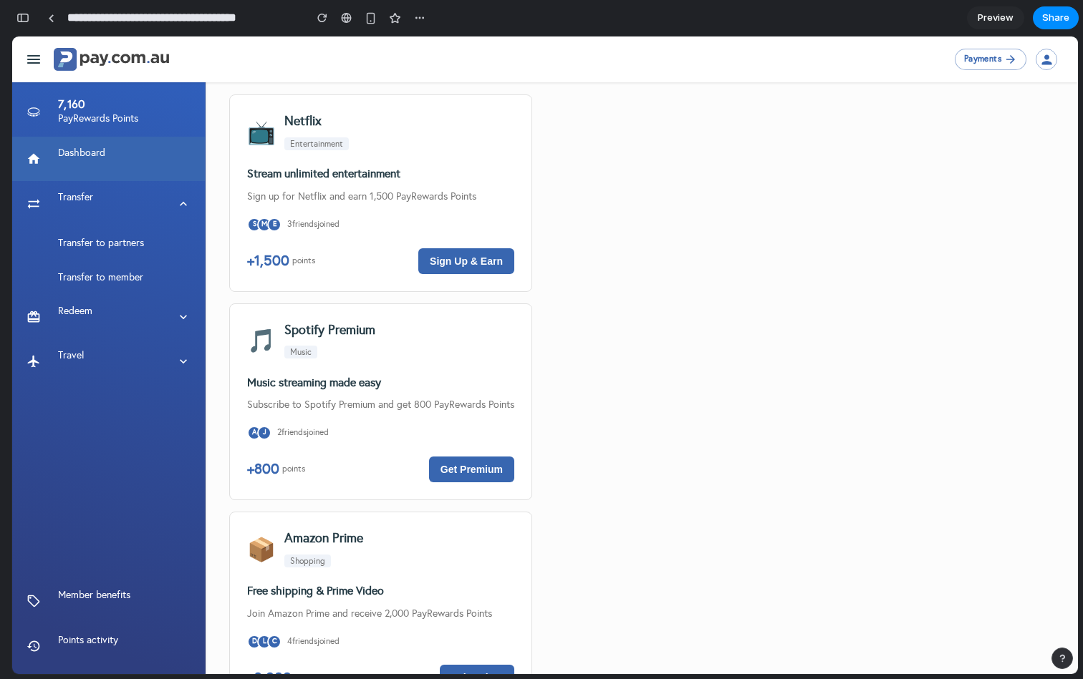
scroll to position [748, 0]
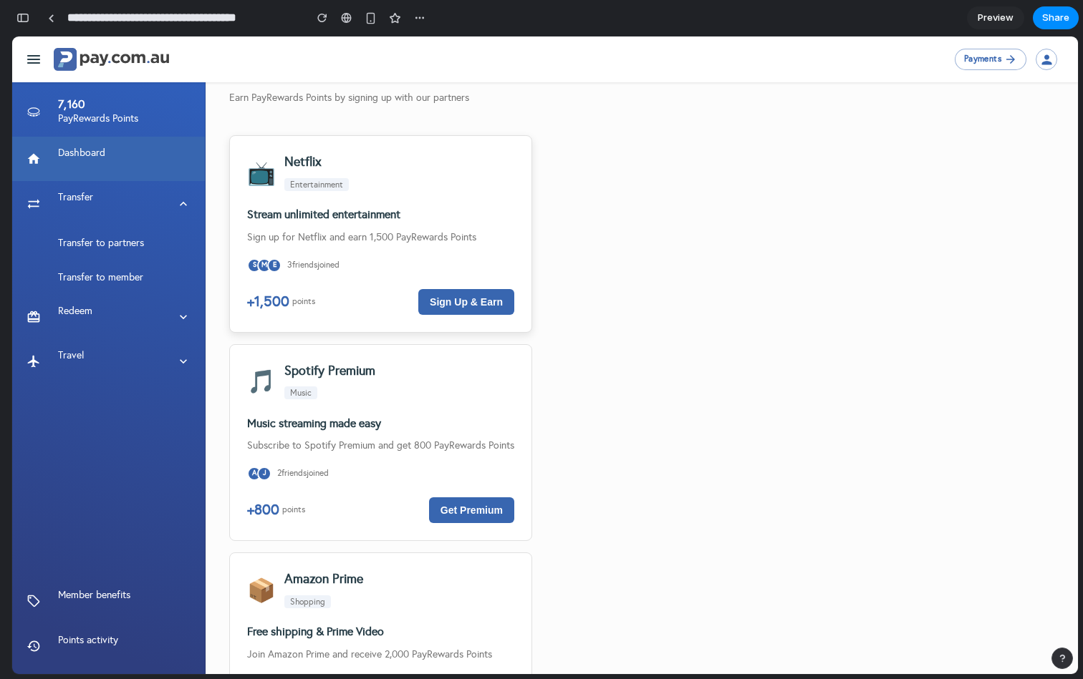
click at [476, 228] on div "📺 Netflix Entertainment Stream unlimited entertainment Sign up for Netflix and …" at bounding box center [380, 233] width 303 height 197
click at [482, 298] on button "Sign Up & Earn" at bounding box center [466, 302] width 96 height 26
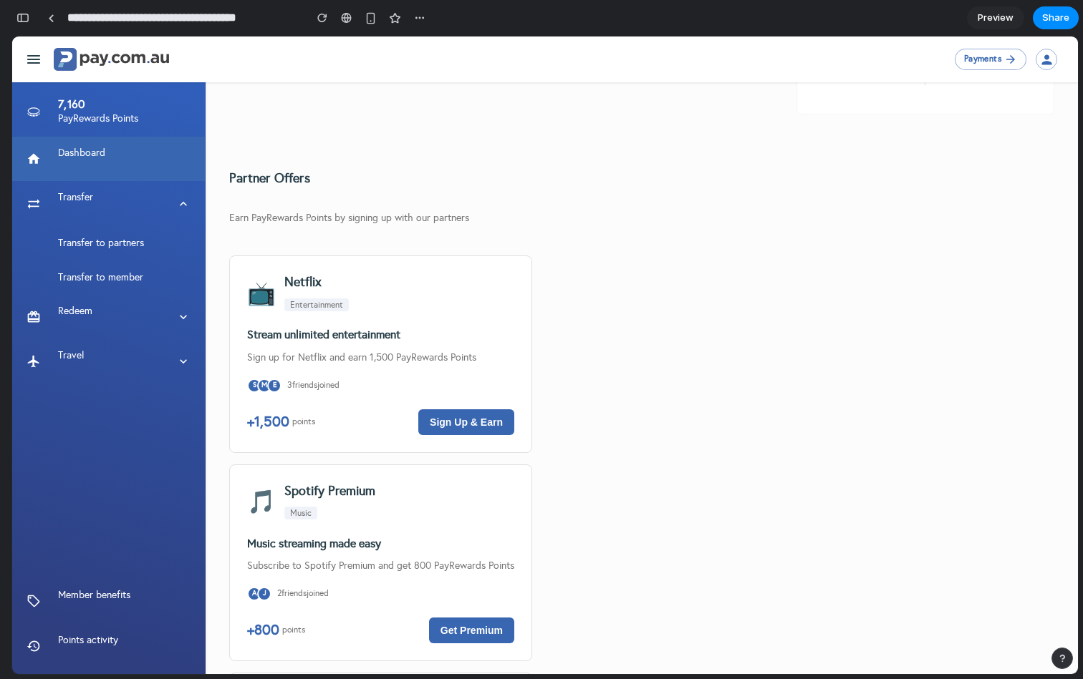
scroll to position [632, 0]
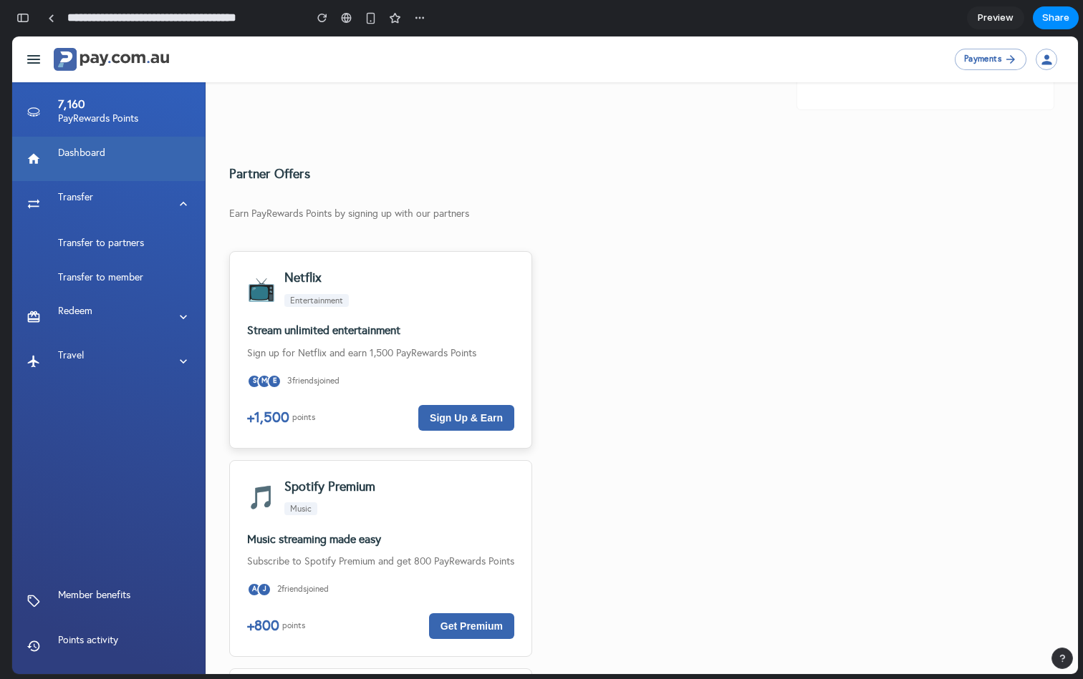
click at [332, 400] on div "📺 Netflix Entertainment Stream unlimited entertainment Sign up for Netflix and …" at bounding box center [380, 349] width 303 height 197
click at [454, 415] on button "Sign Up & Earn" at bounding box center [466, 418] width 96 height 26
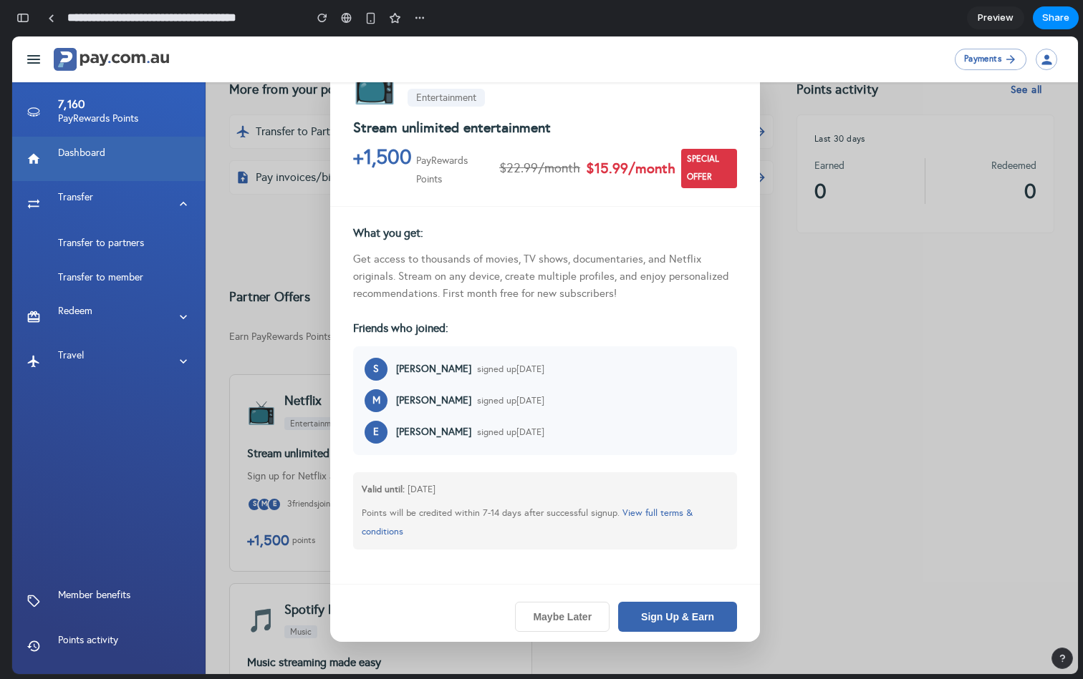
scroll to position [40, 0]
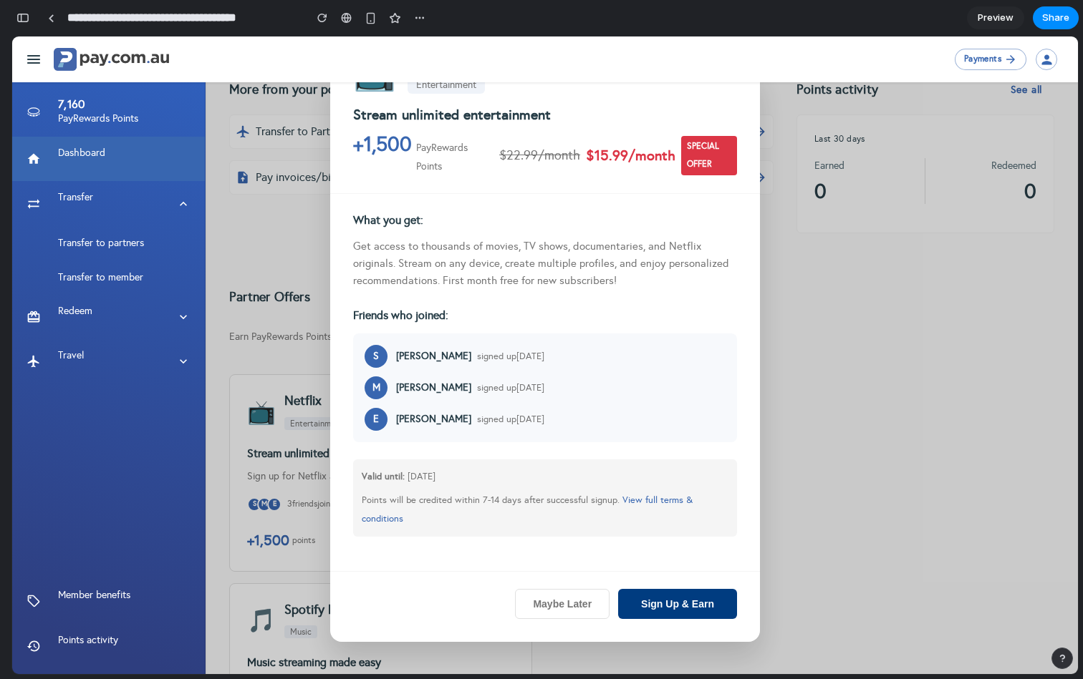
click at [685, 606] on button "Sign Up & Earn" at bounding box center [677, 604] width 119 height 30
click at [569, 604] on button "Maybe Later" at bounding box center [562, 604] width 95 height 30
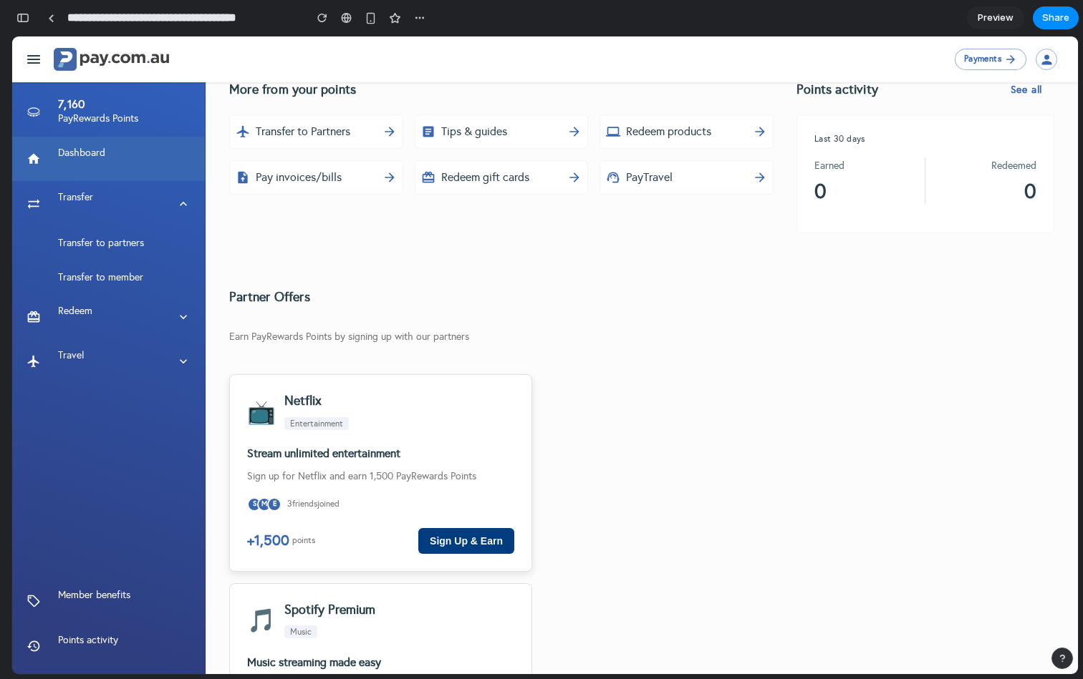
click at [442, 541] on button "Sign Up & Earn" at bounding box center [466, 541] width 96 height 26
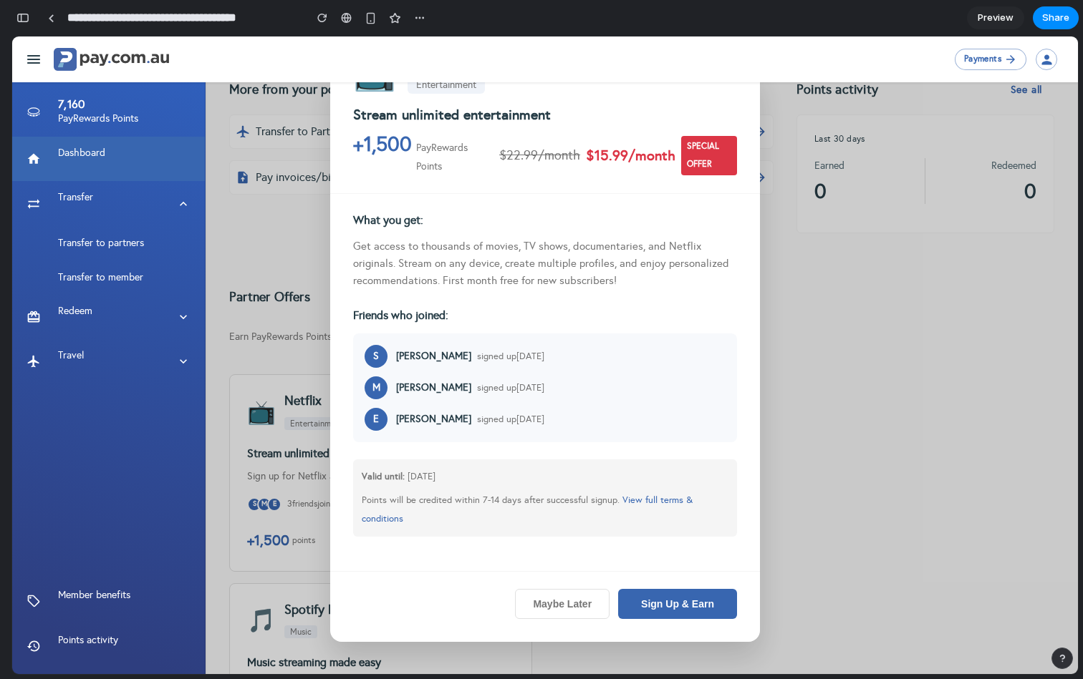
scroll to position [0, 0]
